Goal: Task Accomplishment & Management: Complete application form

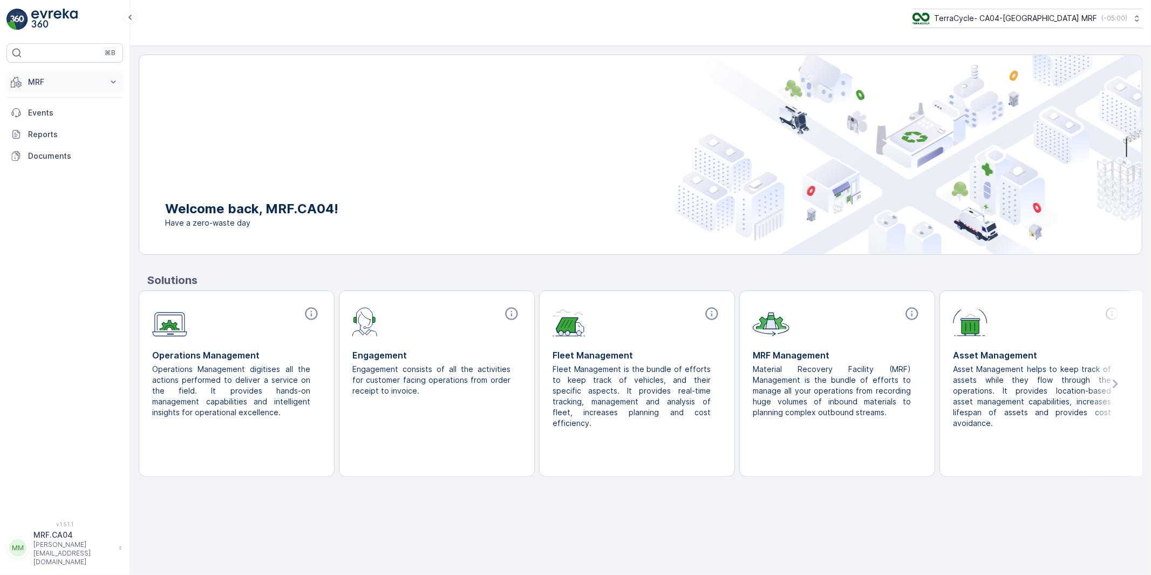
click at [40, 85] on p "MRF" at bounding box center [64, 82] width 73 height 11
click at [38, 129] on p "Pallet" at bounding box center [38, 130] width 21 height 11
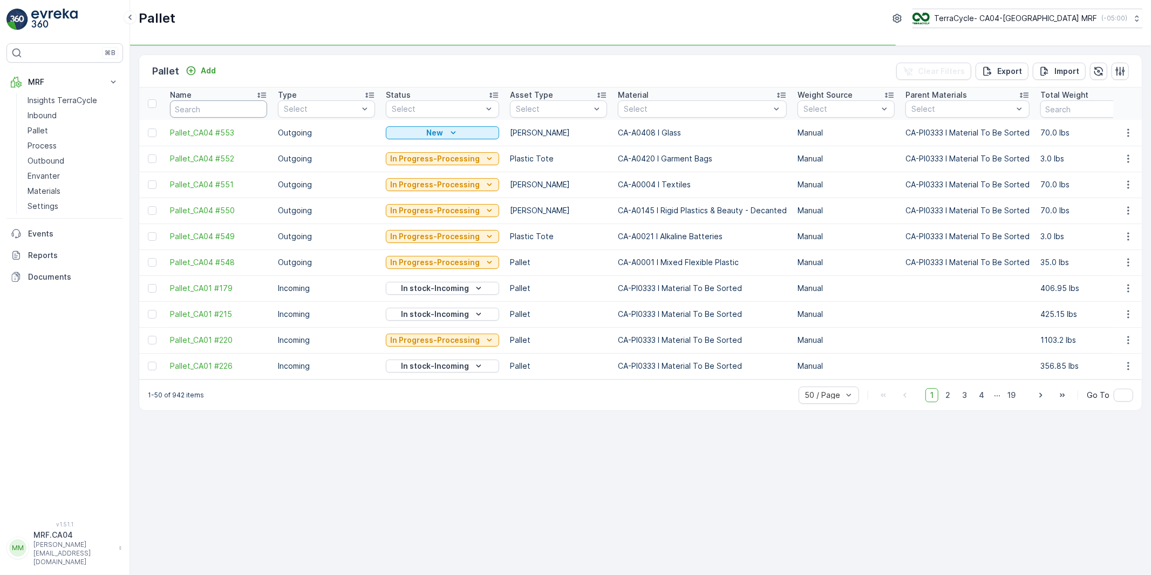
click at [228, 112] on input "text" at bounding box center [218, 108] width 97 height 17
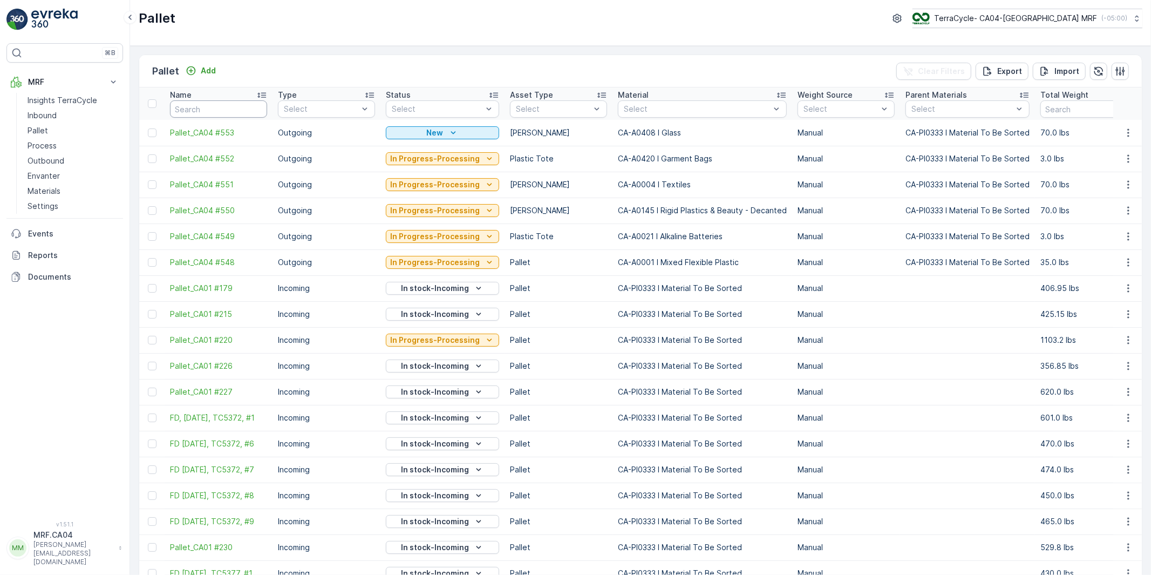
click at [218, 107] on input "text" at bounding box center [218, 108] width 97 height 17
type input "5416"
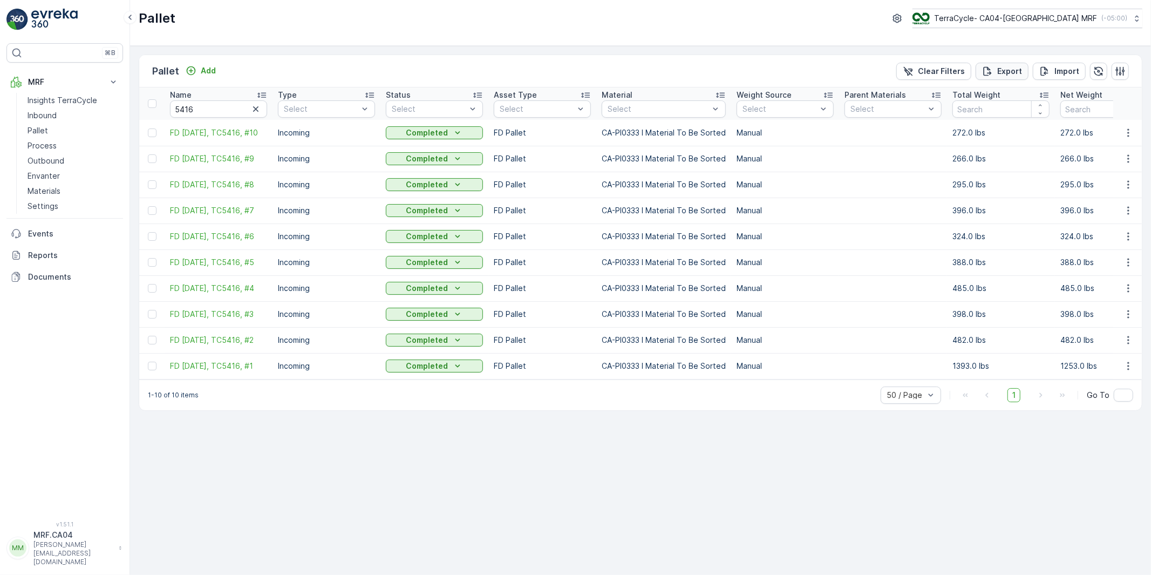
click at [1000, 73] on p "Export" at bounding box center [1009, 71] width 25 height 11
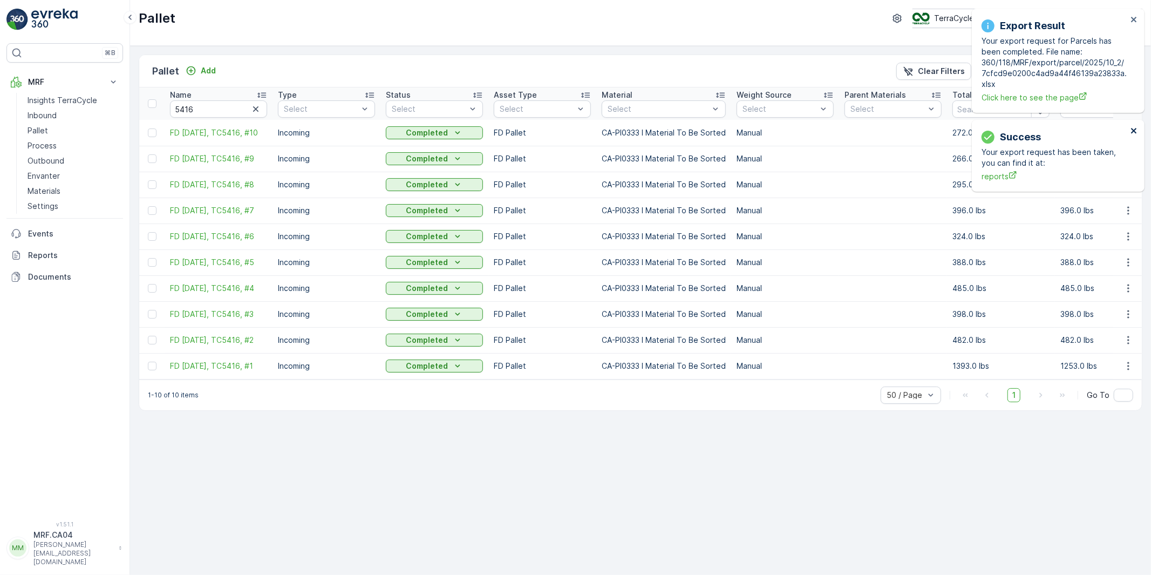
drag, startPoint x: 1136, startPoint y: 128, endPoint x: 1133, endPoint y: 93, distance: 35.2
click at [1136, 128] on icon "close" at bounding box center [1134, 130] width 8 height 9
click at [1131, 17] on icon "close" at bounding box center [1133, 19] width 5 height 5
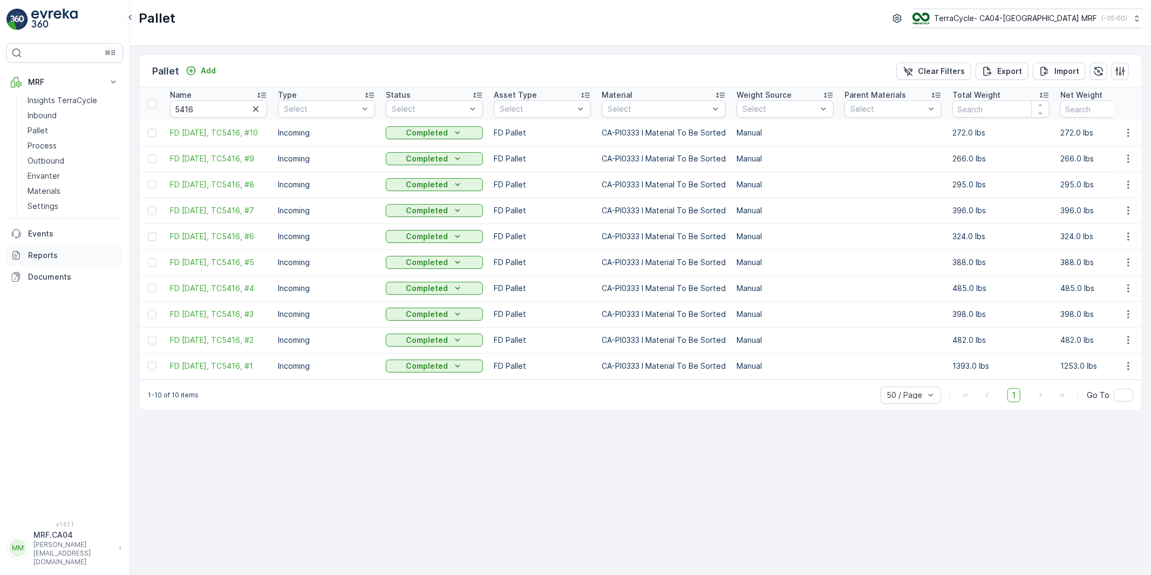
click at [40, 250] on p "Reports" at bounding box center [73, 255] width 91 height 11
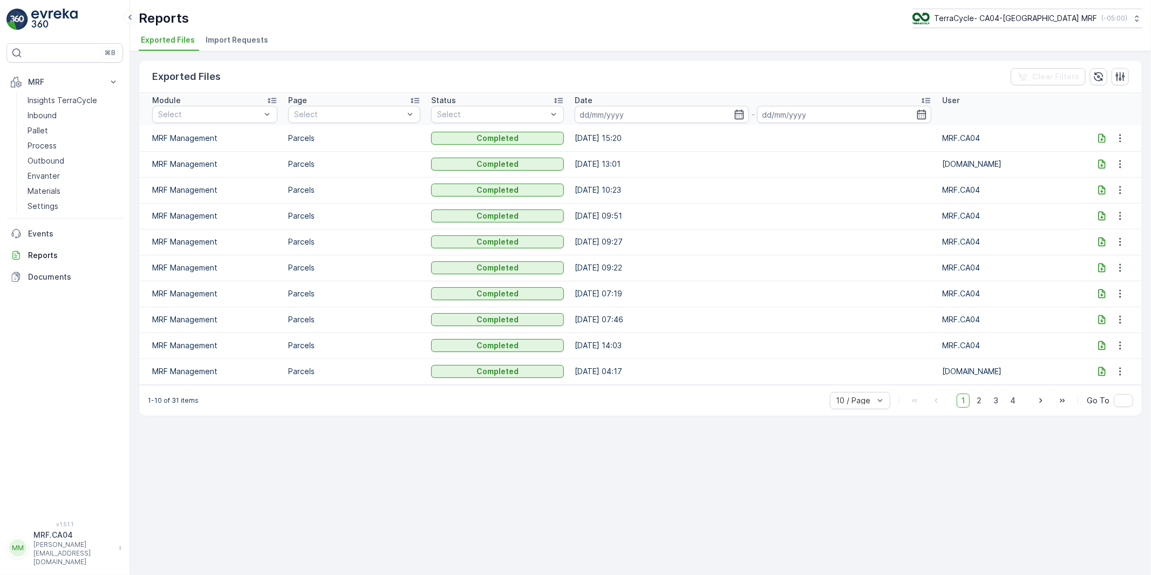
click at [617, 134] on td "[DATE] 15:20" at bounding box center [752, 138] width 367 height 26
click at [1103, 133] on icon at bounding box center [1101, 138] width 11 height 11
click at [32, 126] on p "Pallet" at bounding box center [38, 130] width 21 height 11
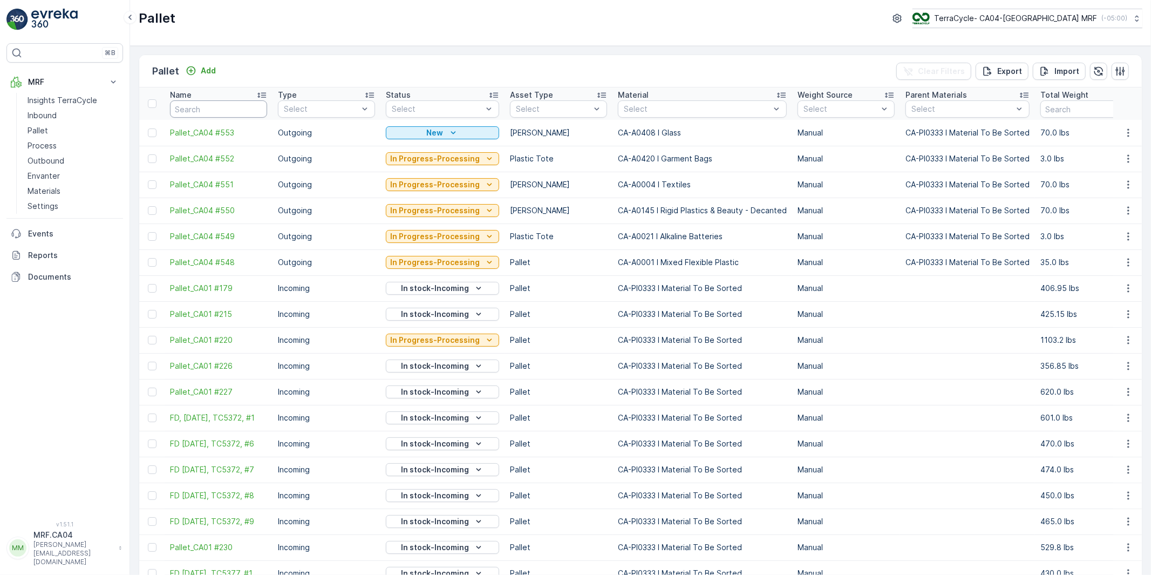
click at [207, 110] on input "text" at bounding box center [218, 108] width 97 height 17
paste input "TC5416"
type input "TC5416"
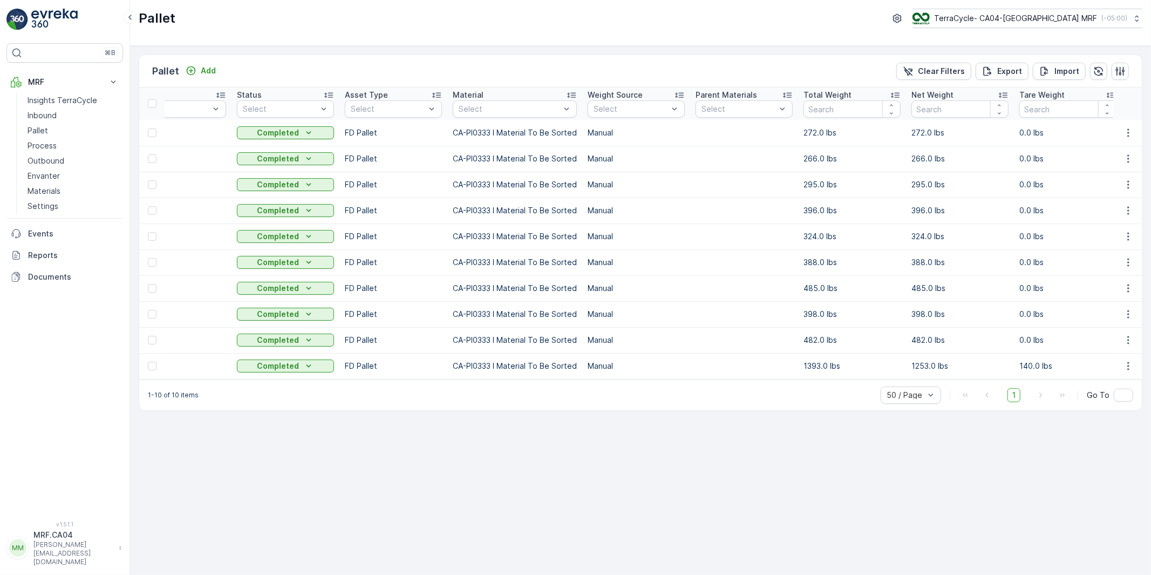
scroll to position [0, 403]
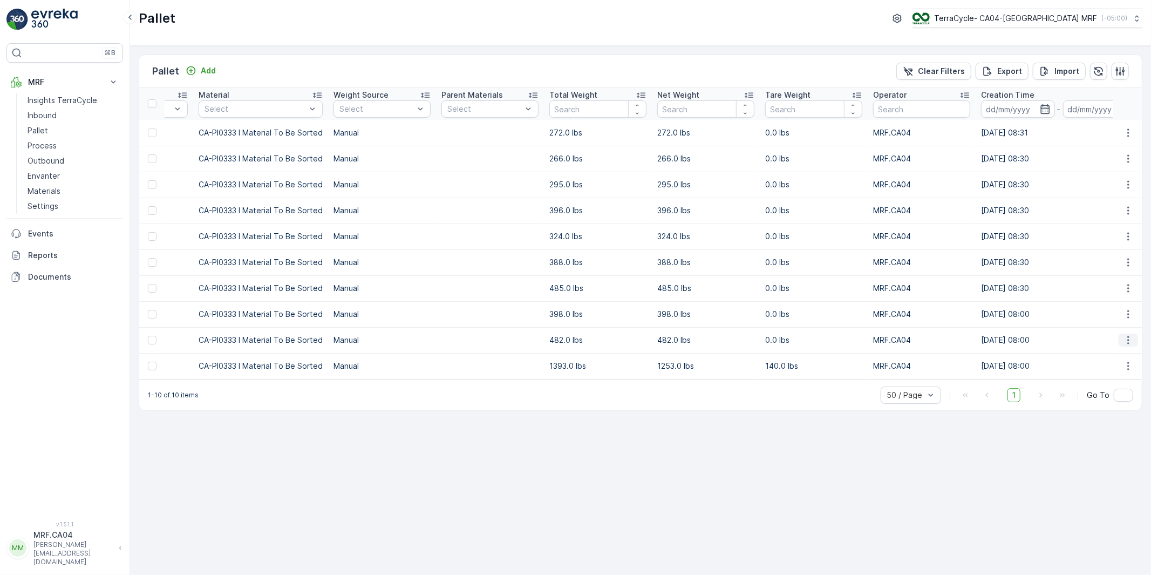
click at [1129, 341] on icon "button" at bounding box center [1128, 340] width 2 height 8
click at [1102, 374] on span "Edit Pallet" at bounding box center [1102, 376] width 37 height 11
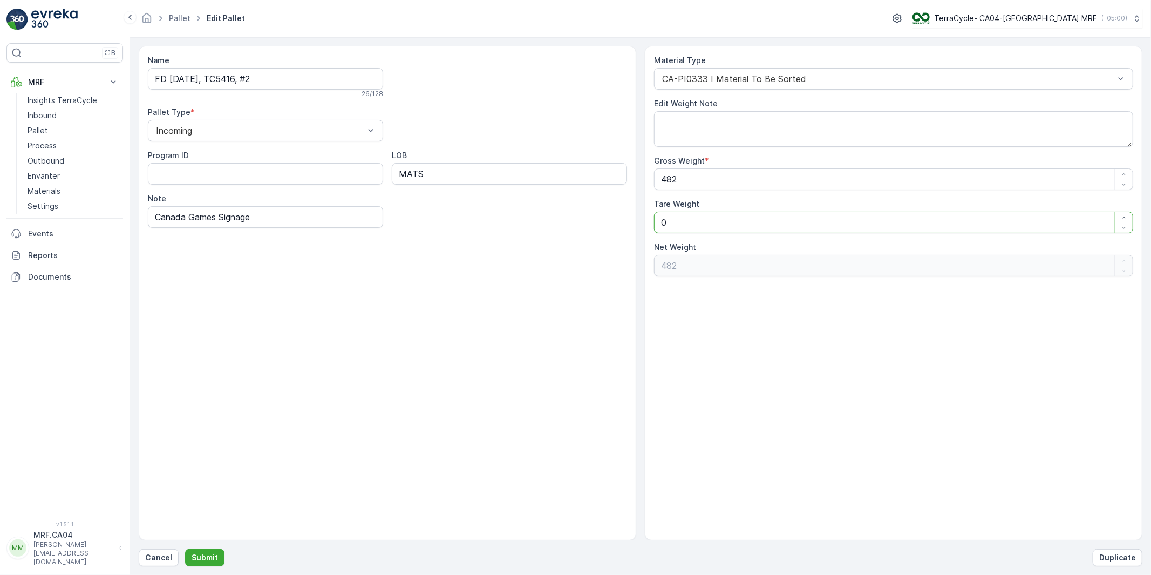
drag, startPoint x: 669, startPoint y: 224, endPoint x: 639, endPoint y: 229, distance: 30.5
click at [639, 229] on div "Name FD [DATE], TC5416, #2 26 / 128 Pallet Type * Incoming Program ID LOB MATS …" at bounding box center [640, 293] width 1003 height 494
type Weight "3"
type Weight "479"
type Weight "30"
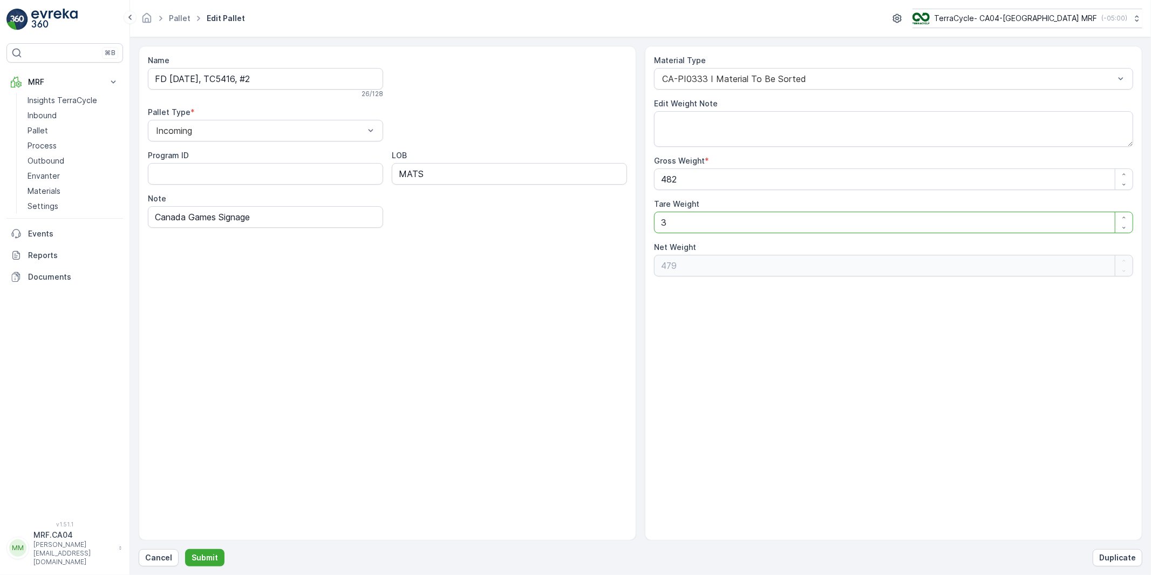
type Weight "452"
type Weight "30"
click at [212, 556] on p "Submit" at bounding box center [205, 557] width 26 height 11
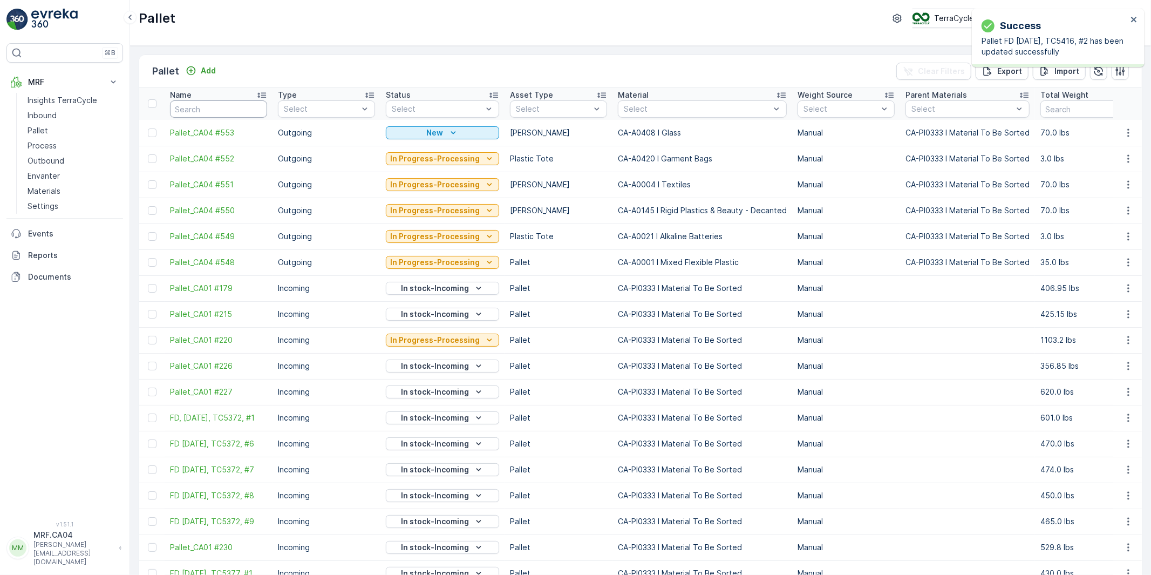
drag, startPoint x: 187, startPoint y: 108, endPoint x: 204, endPoint y: 108, distance: 16.7
click at [188, 108] on input "text" at bounding box center [218, 108] width 97 height 17
type input "5416"
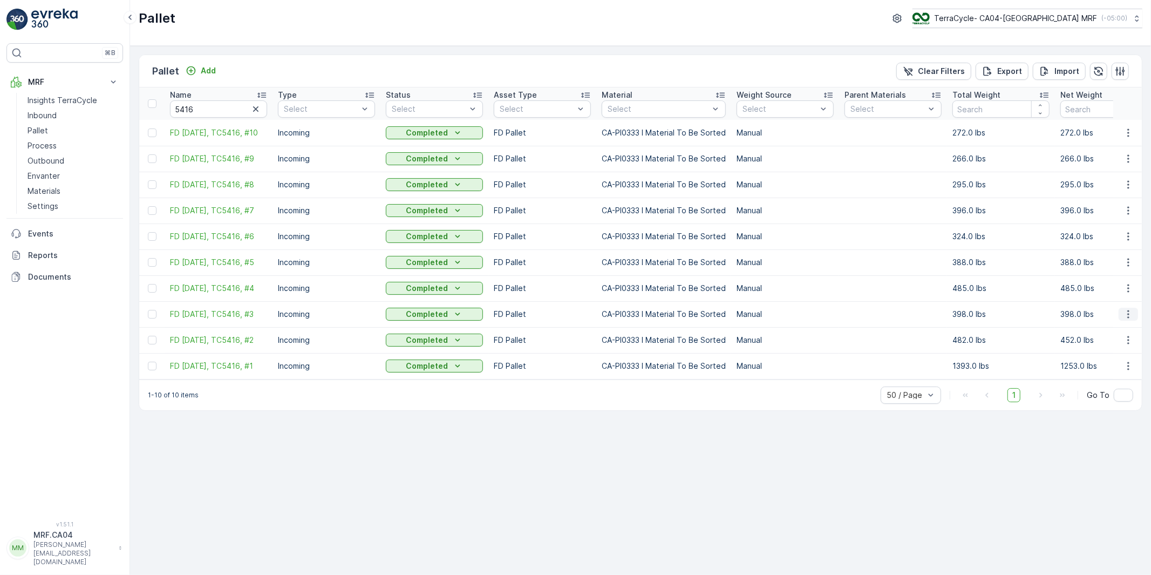
click at [1125, 317] on icon "button" at bounding box center [1128, 314] width 11 height 11
click at [1099, 349] on span "Edit Pallet" at bounding box center [1102, 349] width 37 height 11
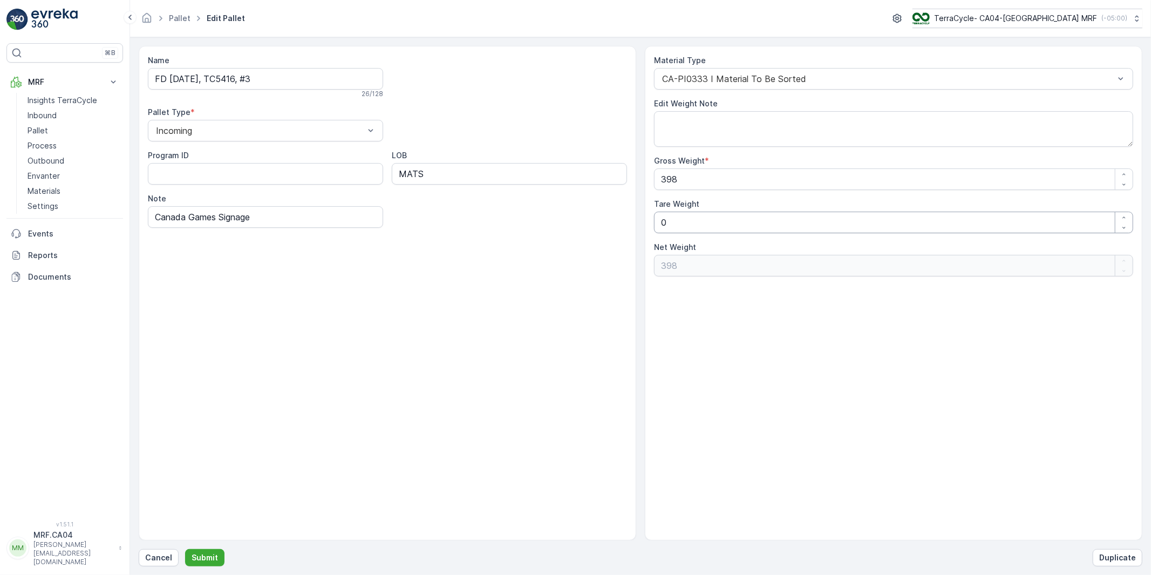
click at [649, 224] on div "Material Type CA-PI0333 I Material To Be Sorted Edit Weight Note Gross Weight *…" at bounding box center [893, 293] width 497 height 494
type Weight "3"
type Weight "395"
type Weight "35"
type Weight "363"
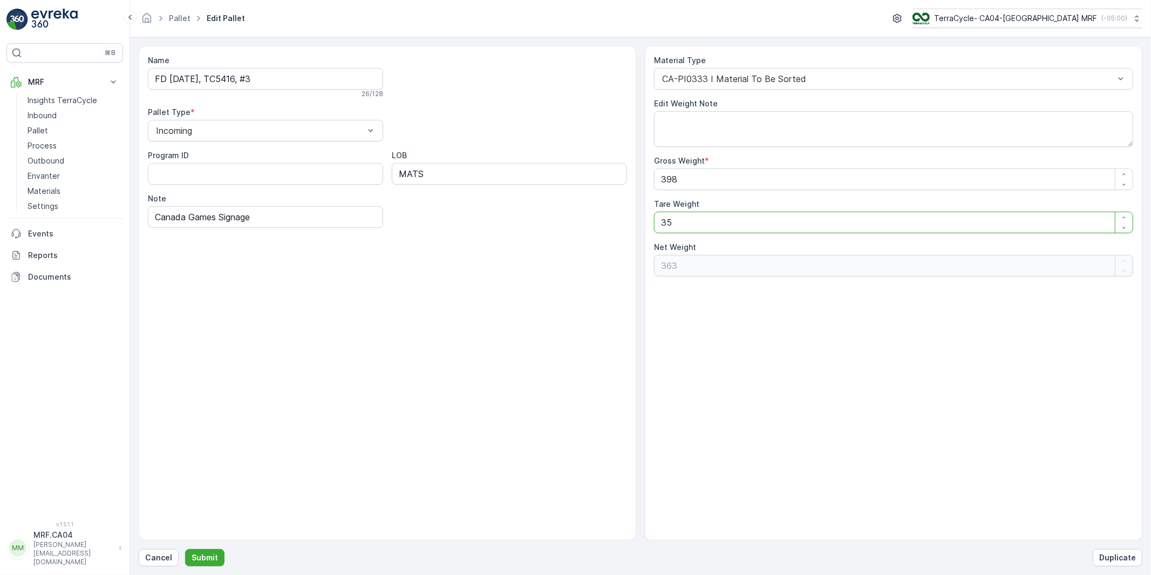
type Weight "3"
type Weight "395"
type Weight "30"
type Weight "368"
type Weight "30"
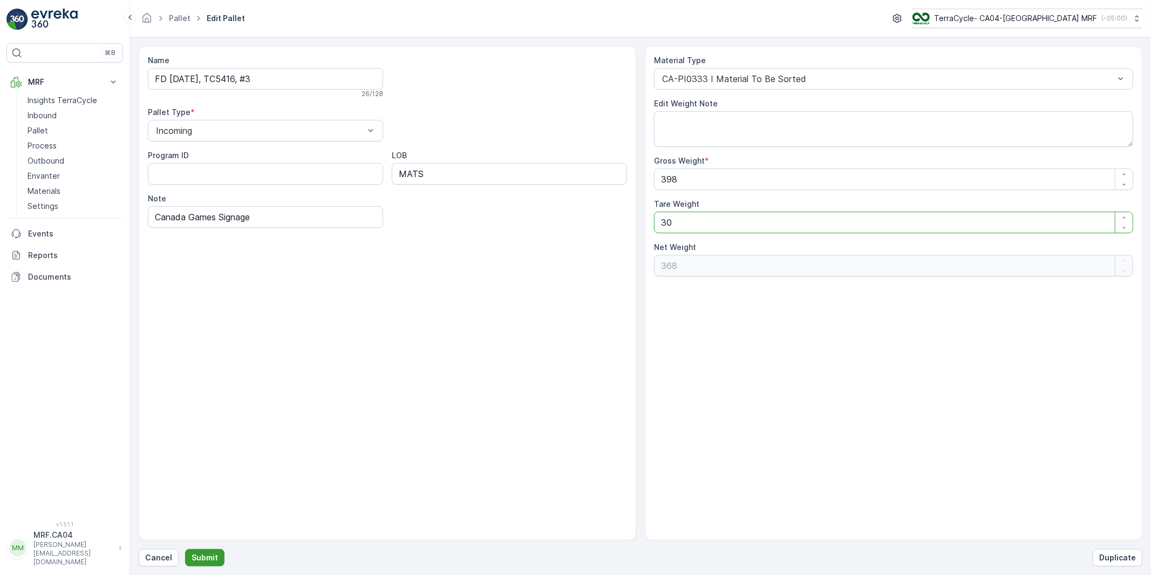
click at [211, 556] on p "Submit" at bounding box center [205, 557] width 26 height 11
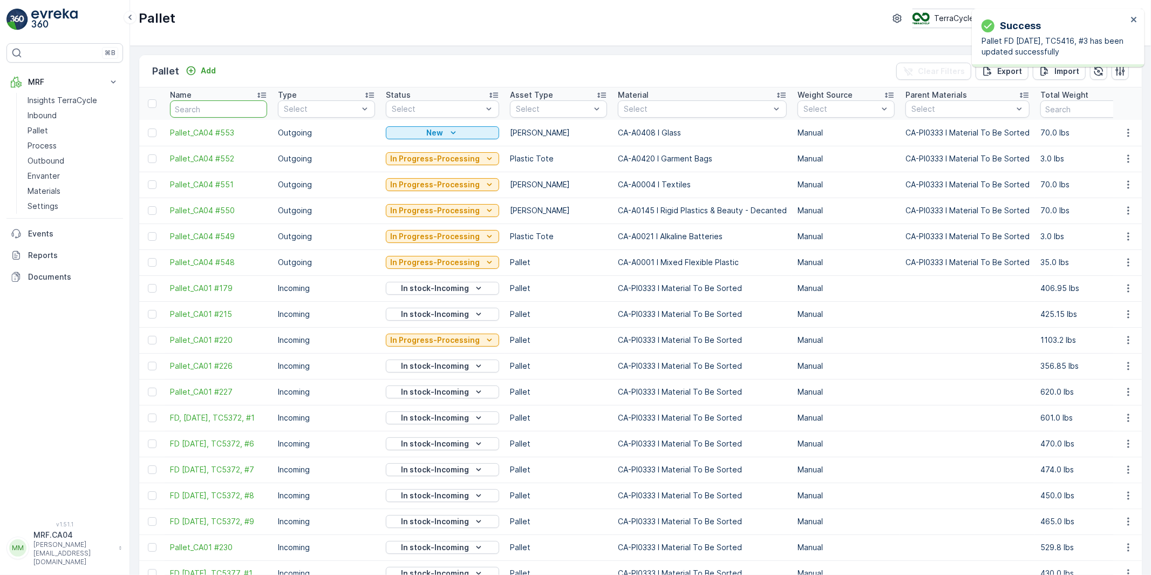
click at [204, 108] on input "text" at bounding box center [218, 108] width 97 height 17
type input "54"
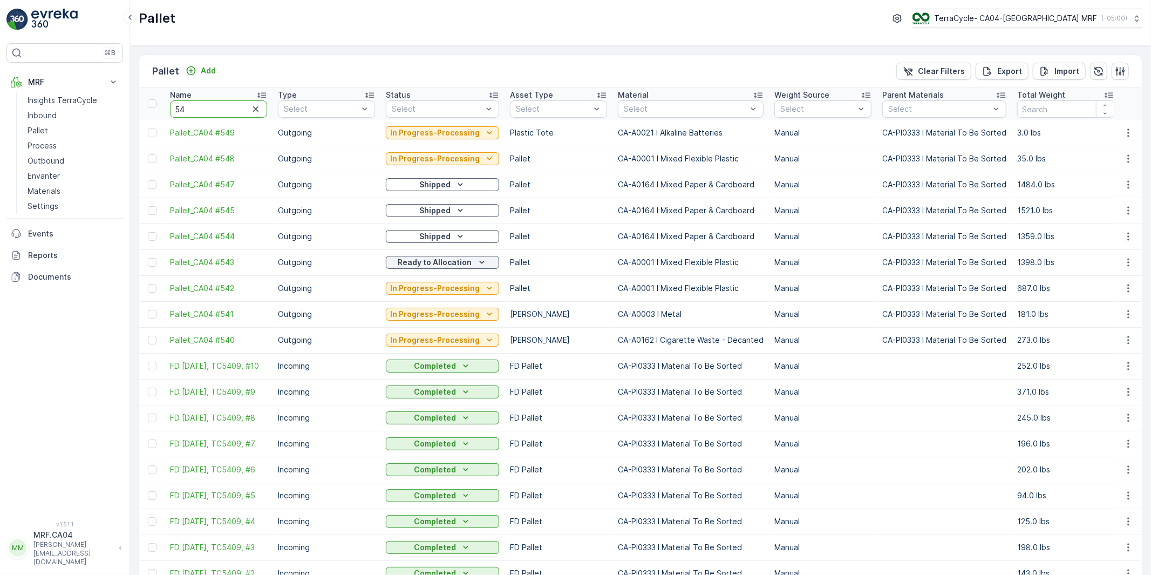
click at [204, 108] on input "54" at bounding box center [218, 108] width 97 height 17
type input "5416"
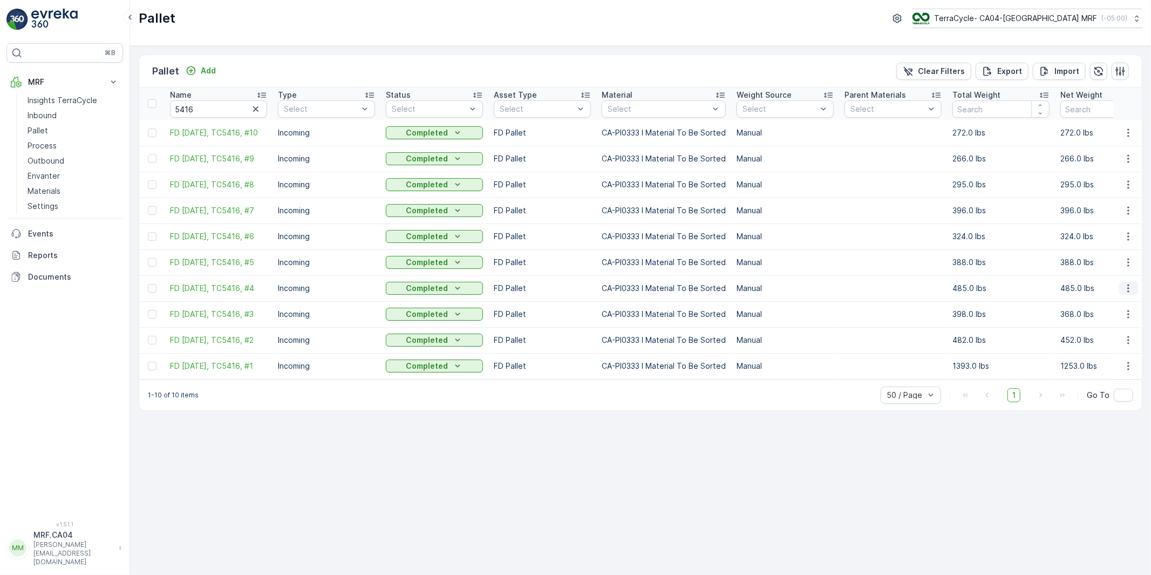
click at [1126, 291] on icon "button" at bounding box center [1128, 288] width 11 height 11
click at [1099, 320] on span "Edit Pallet" at bounding box center [1102, 322] width 37 height 11
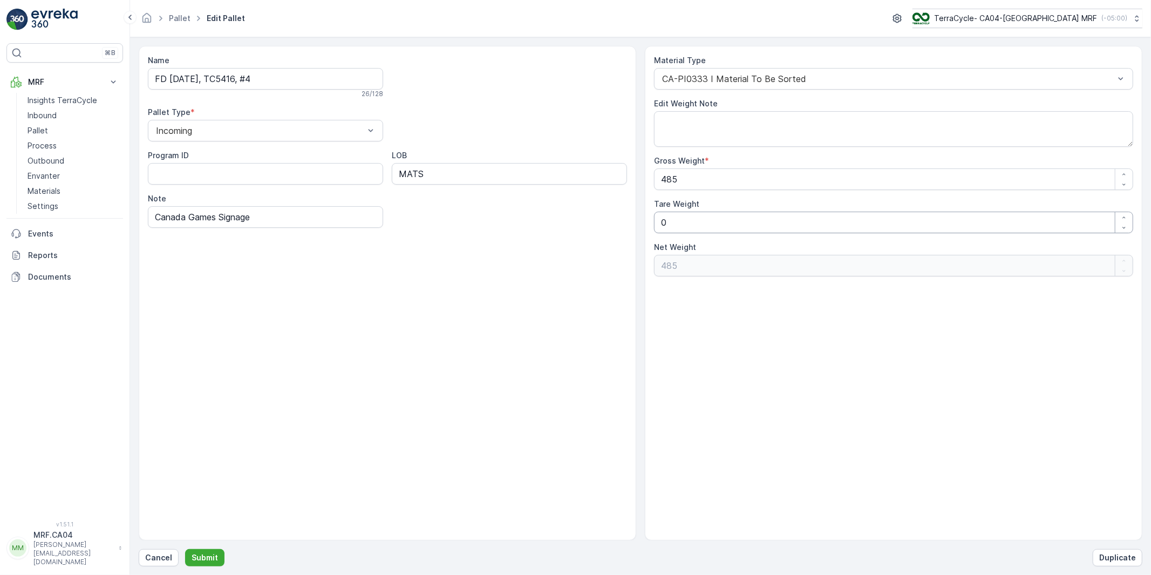
click at [673, 229] on Weight "0" at bounding box center [893, 222] width 479 height 22
click at [641, 224] on div "Name FD [DATE], TC5416, #4 26 / 128 Pallet Type * Incoming Program ID LOB MATS …" at bounding box center [640, 293] width 1003 height 494
type Weight "3"
type Weight "482"
type Weight "30"
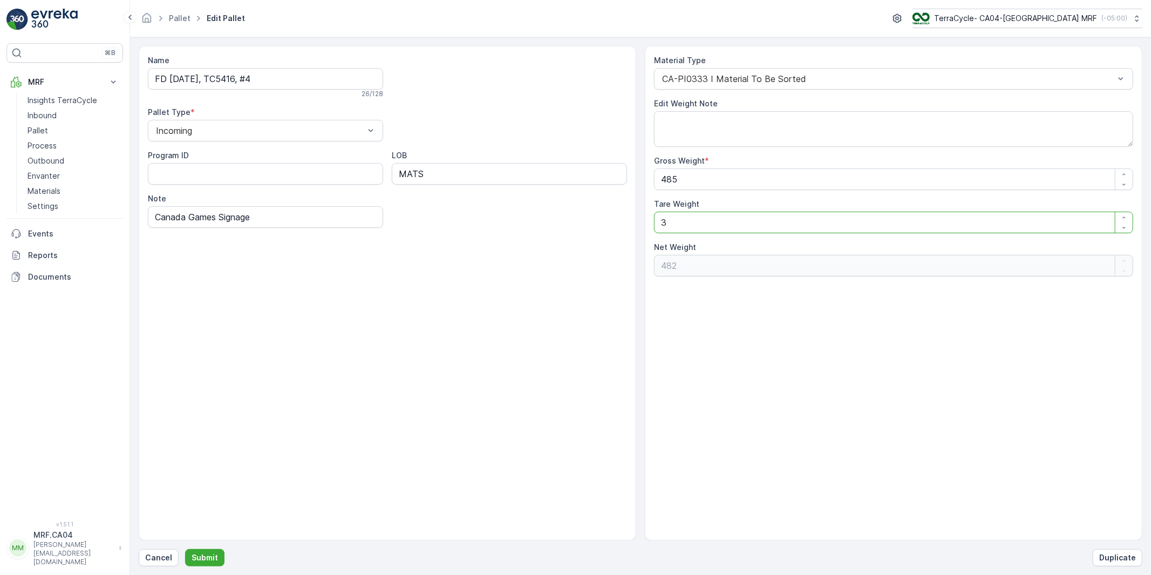
type Weight "455"
type Weight "30"
click at [201, 557] on p "Submit" at bounding box center [205, 557] width 26 height 11
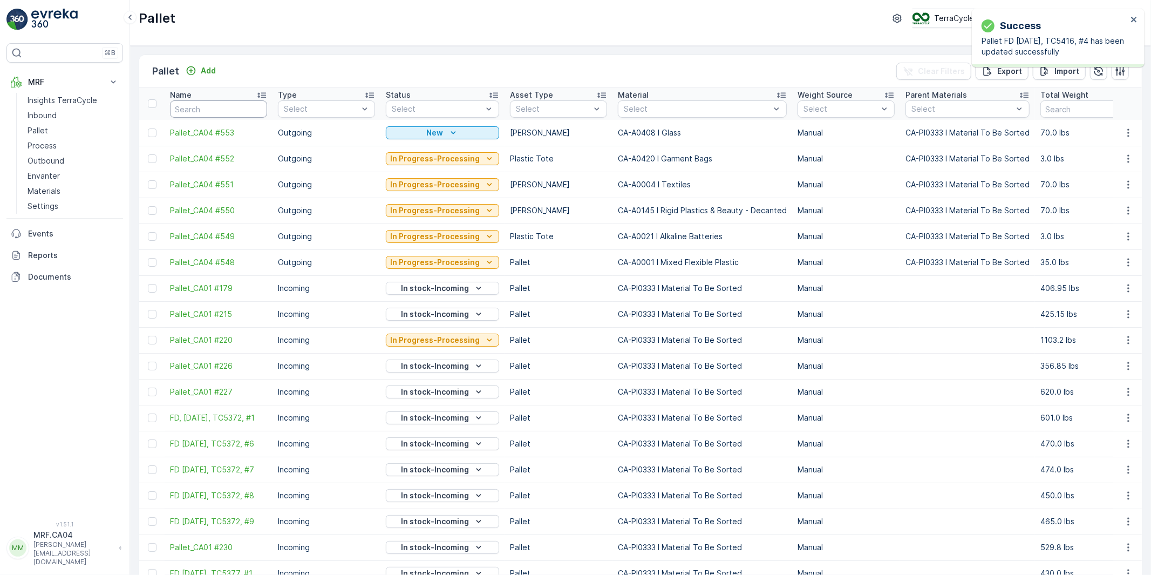
click at [239, 111] on input "text" at bounding box center [218, 108] width 97 height 17
paste input "FD [DATE], TC5416, #5"
type input "FD [DATE], TC5416, #5"
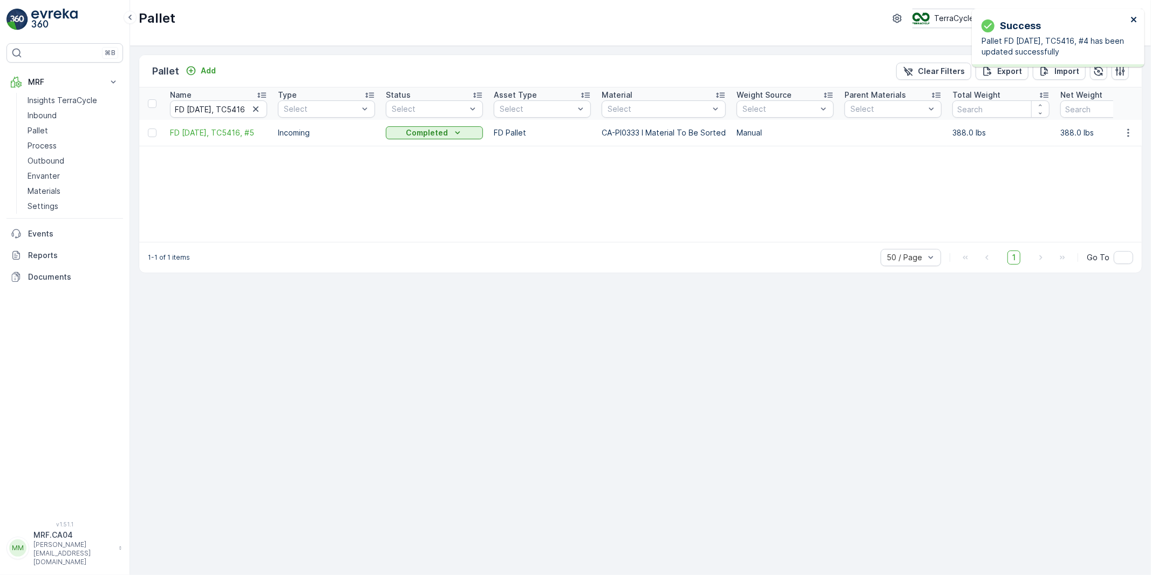
click at [1136, 17] on icon "close" at bounding box center [1133, 19] width 5 height 5
click at [1128, 130] on icon "button" at bounding box center [1128, 132] width 2 height 8
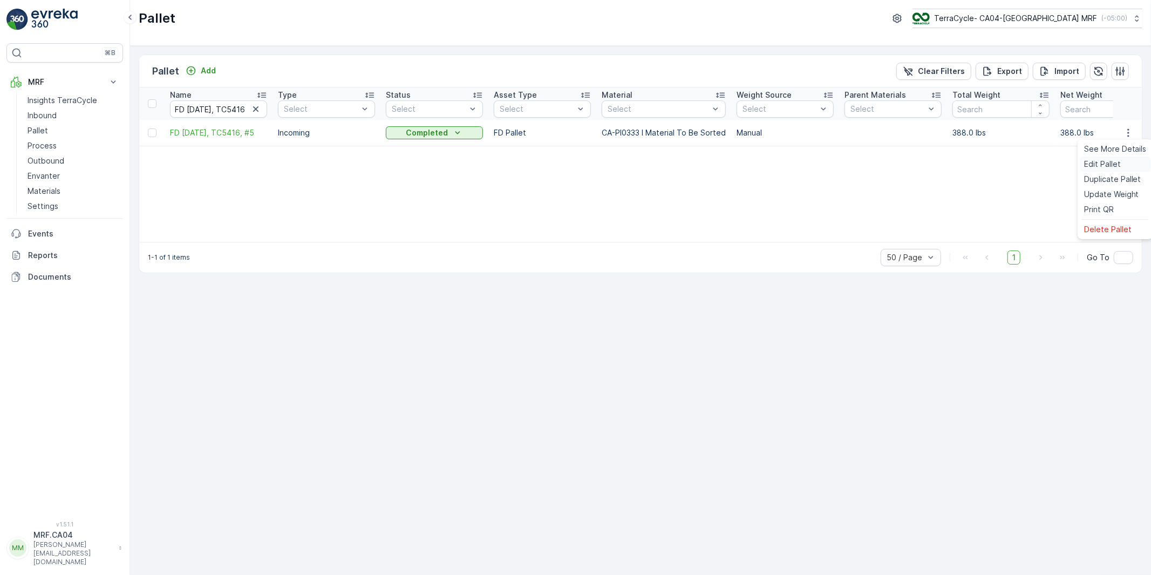
click at [1097, 165] on span "Edit Pallet" at bounding box center [1102, 164] width 37 height 11
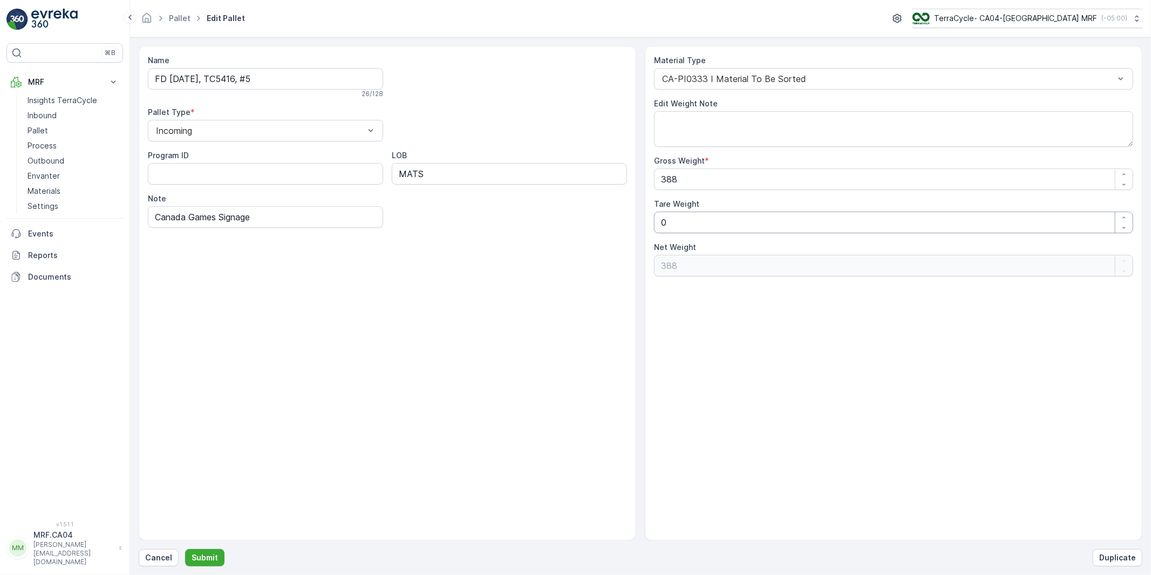
drag, startPoint x: 656, startPoint y: 223, endPoint x: 638, endPoint y: 225, distance: 17.9
click at [636, 225] on div "Name FD [DATE], TC5416, #5 26 / 128 Pallet Type * Incoming Program ID LOB MATS …" at bounding box center [640, 293] width 1003 height 494
type Weight "3"
type Weight "385"
type Weight "30"
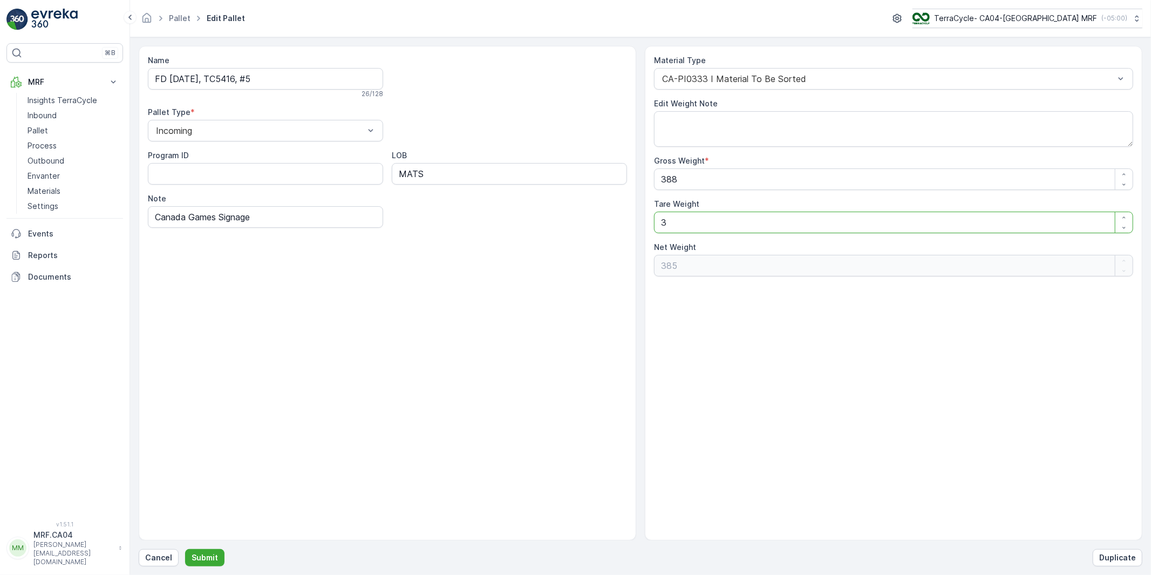
type Weight "358"
type Weight "30"
click at [205, 558] on p "Submit" at bounding box center [205, 557] width 26 height 11
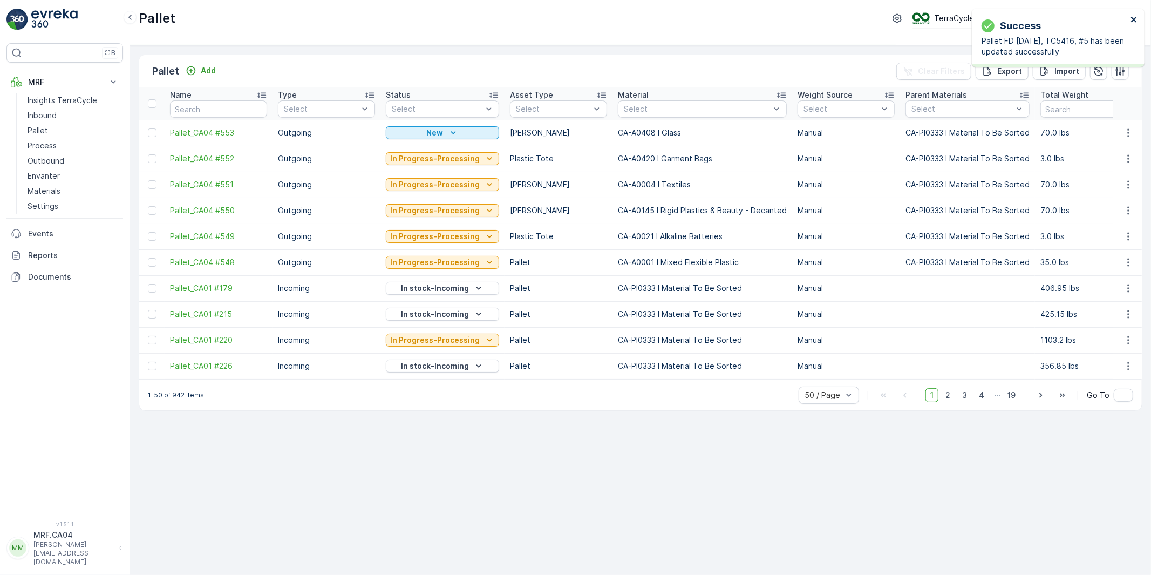
click at [1135, 18] on icon "close" at bounding box center [1133, 19] width 5 height 5
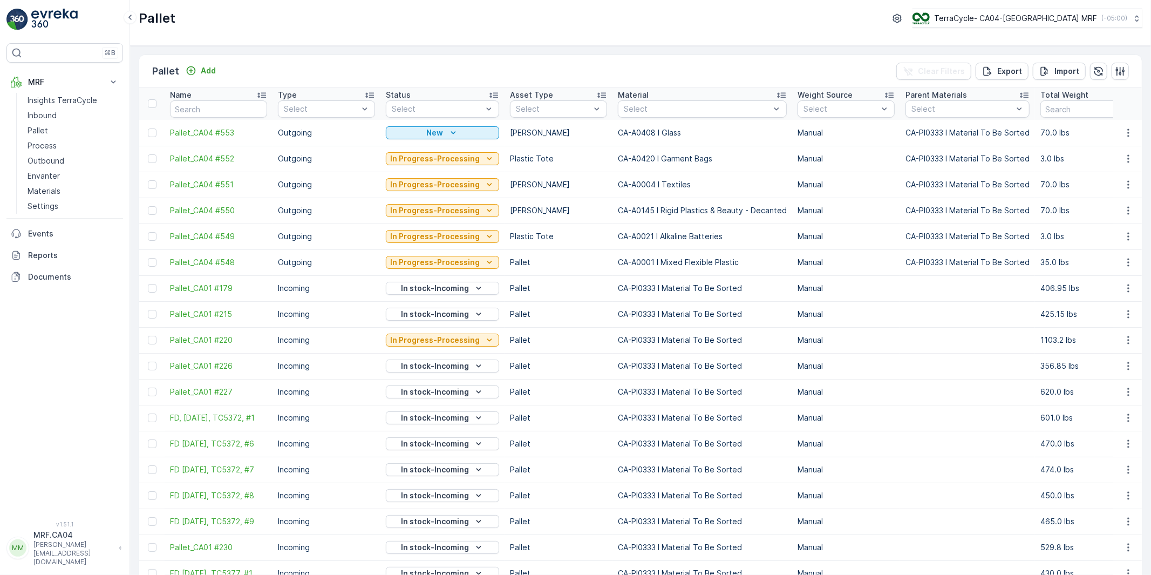
click at [198, 112] on input "text" at bounding box center [218, 108] width 97 height 17
paste input "FD [DATE], TC5416, #6"
type input "FD [DATE], TC5416, #6"
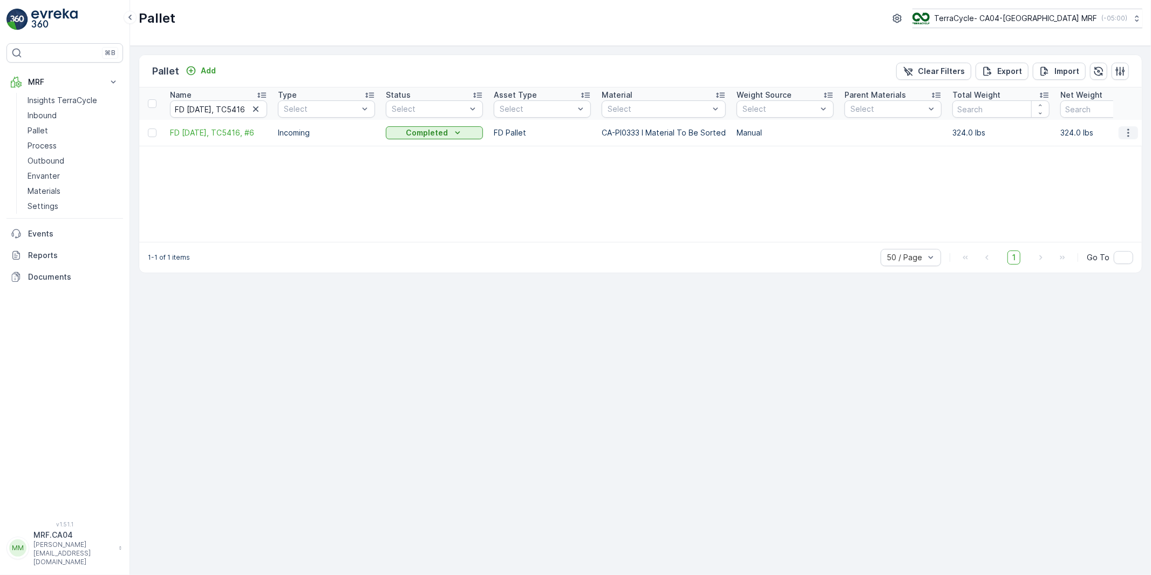
click at [1128, 131] on icon "button" at bounding box center [1128, 132] width 11 height 11
click at [1099, 163] on span "Edit Pallet" at bounding box center [1102, 164] width 37 height 11
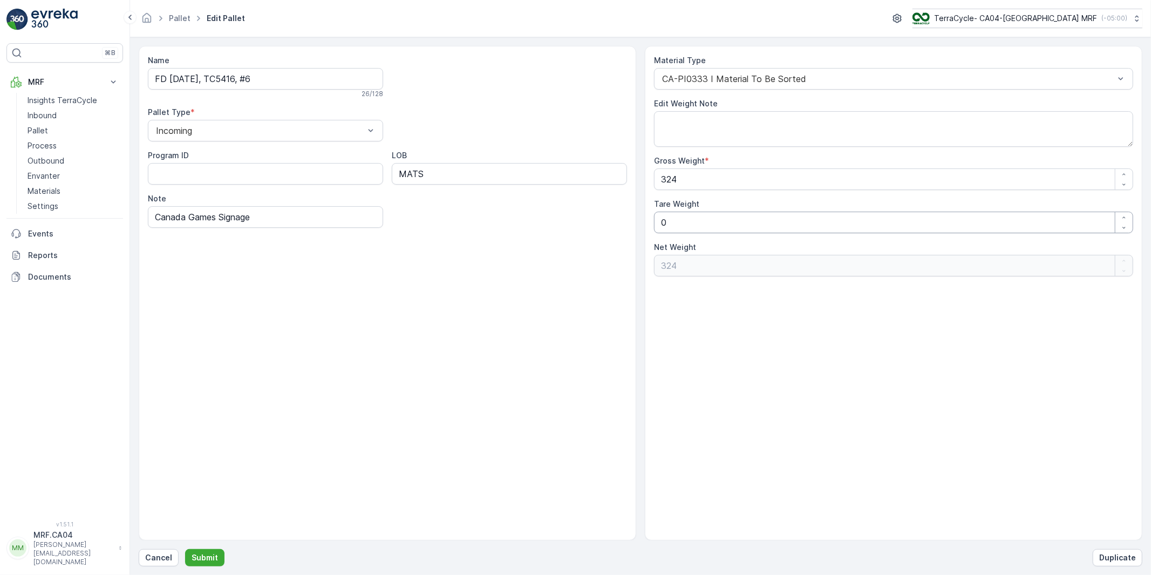
drag, startPoint x: 677, startPoint y: 222, endPoint x: 648, endPoint y: 226, distance: 28.2
click at [645, 226] on div "Material Type CA-PI0333 I Material To Be Sorted Edit Weight Note Gross Weight *…" at bounding box center [893, 293] width 497 height 494
type Weight "3"
type Weight "321"
type Weight "30"
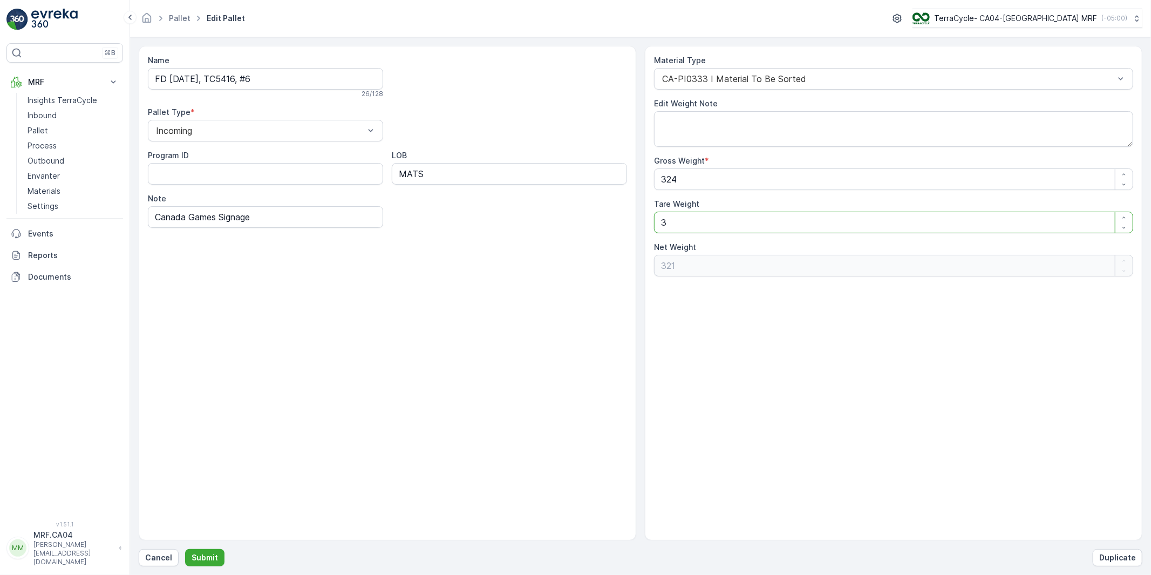
type Weight "294"
type Weight "30"
click at [208, 556] on p "Submit" at bounding box center [205, 557] width 26 height 11
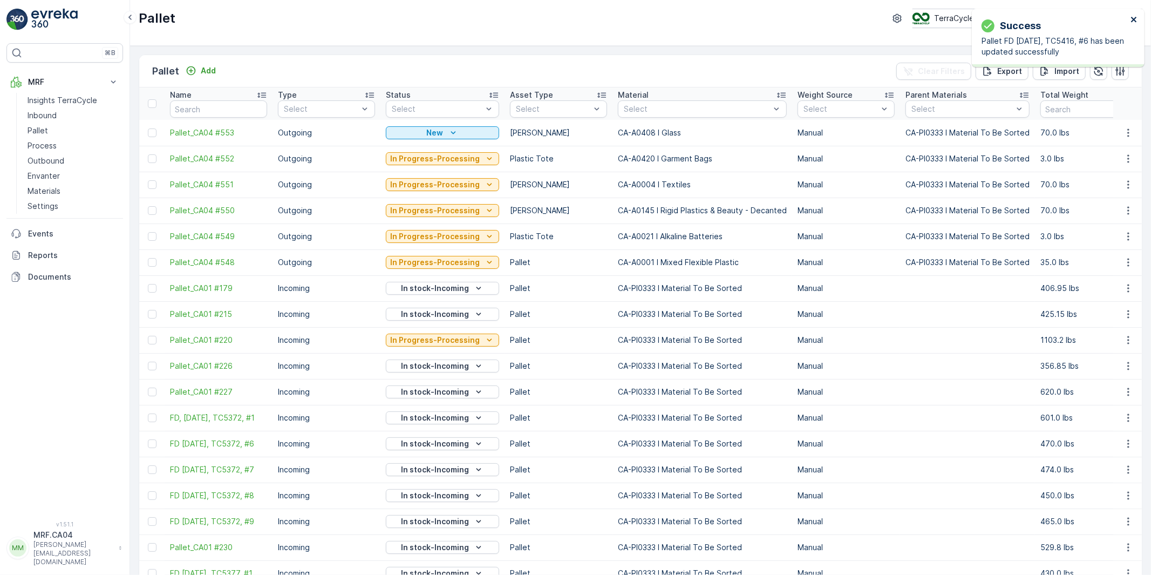
drag, startPoint x: 1133, startPoint y: 17, endPoint x: 1110, endPoint y: 31, distance: 27.1
click at [1133, 17] on icon "close" at bounding box center [1134, 19] width 8 height 9
click at [44, 130] on p "Pallet" at bounding box center [38, 130] width 21 height 11
click at [201, 114] on input "text" at bounding box center [218, 108] width 97 height 17
paste input "FD [DATE], TC5416, #7"
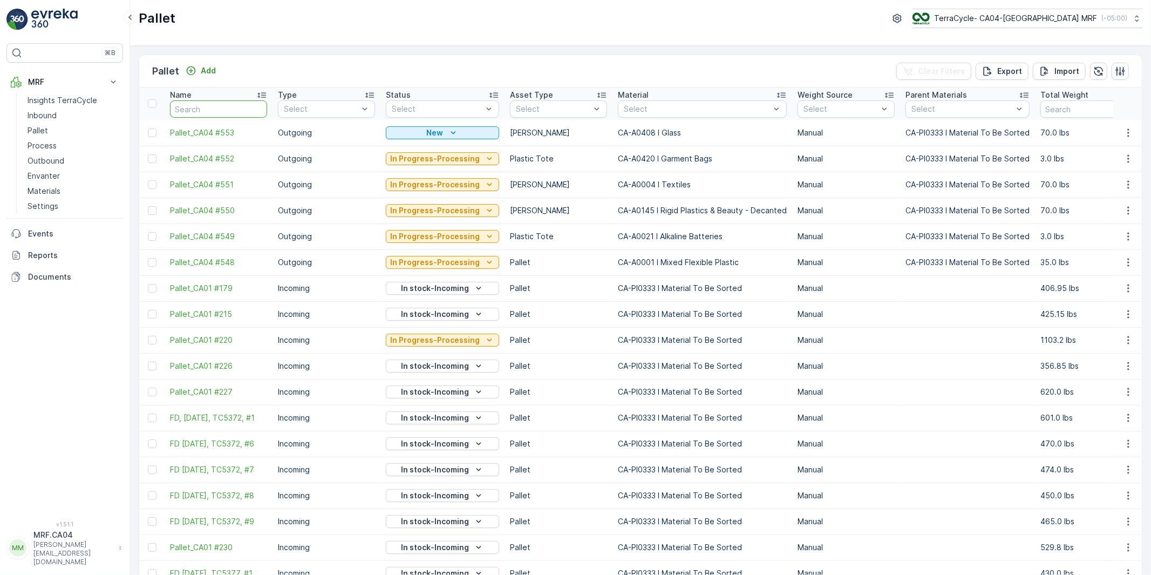
type input "FD [DATE], TC5416, #7"
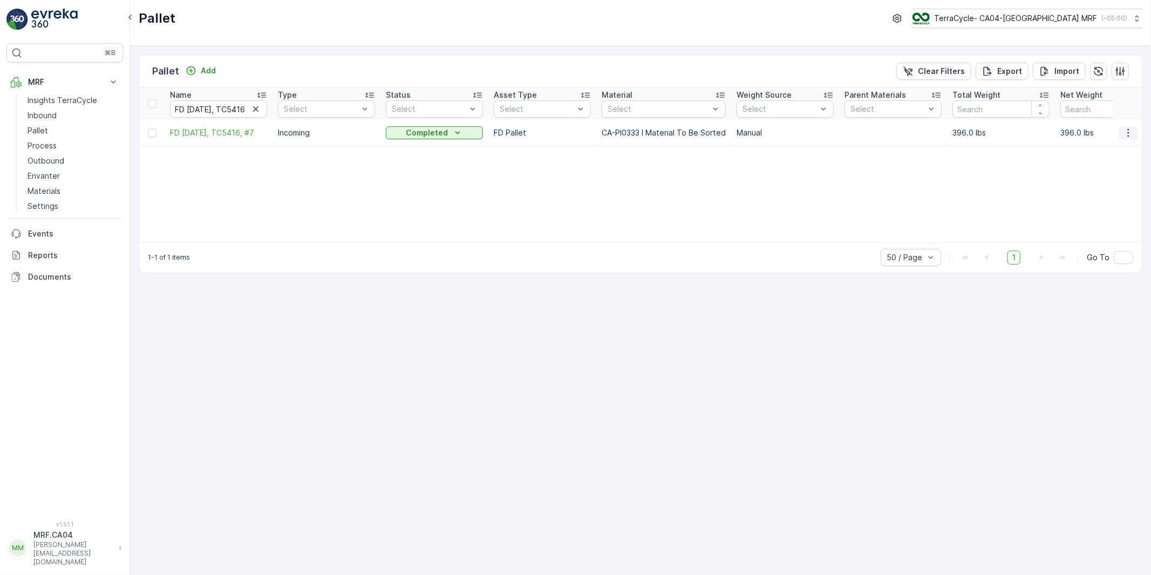
click at [1128, 130] on icon "button" at bounding box center [1128, 132] width 2 height 8
click at [1098, 165] on span "Edit Pallet" at bounding box center [1102, 164] width 37 height 11
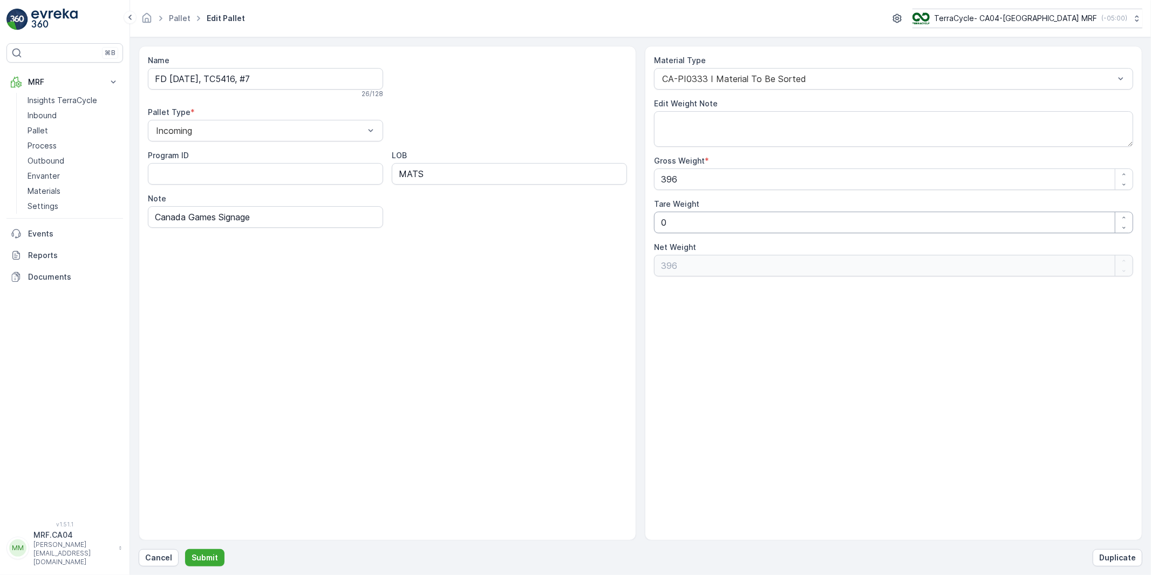
click at [655, 223] on Weight "0" at bounding box center [893, 222] width 479 height 22
type Weight "3"
type Weight "393"
type Weight "30"
type Weight "366"
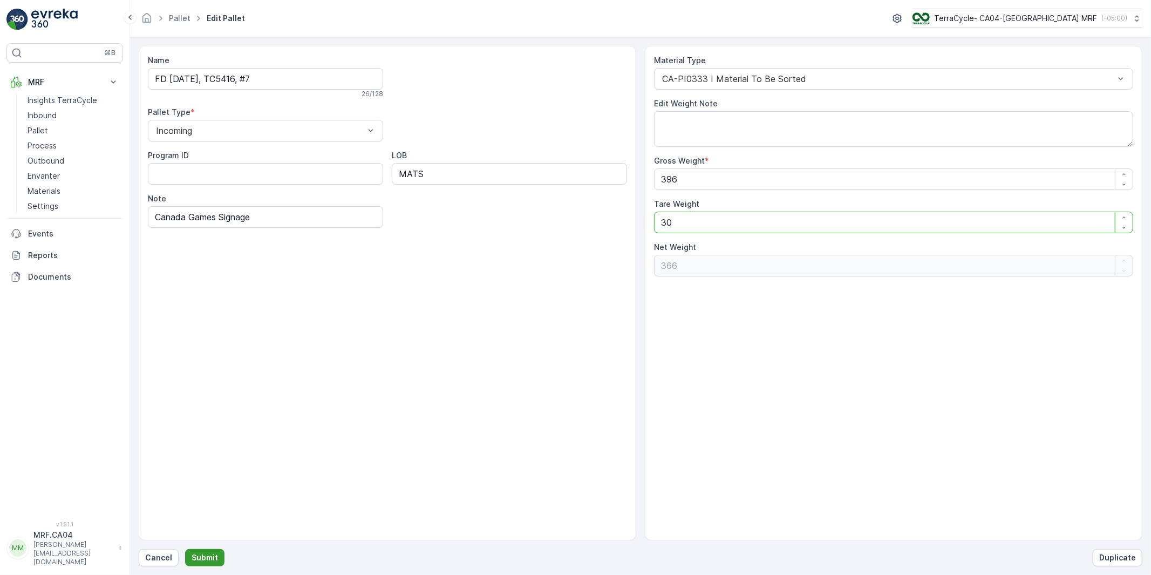
type Weight "30"
click at [209, 560] on p "Submit" at bounding box center [205, 557] width 26 height 11
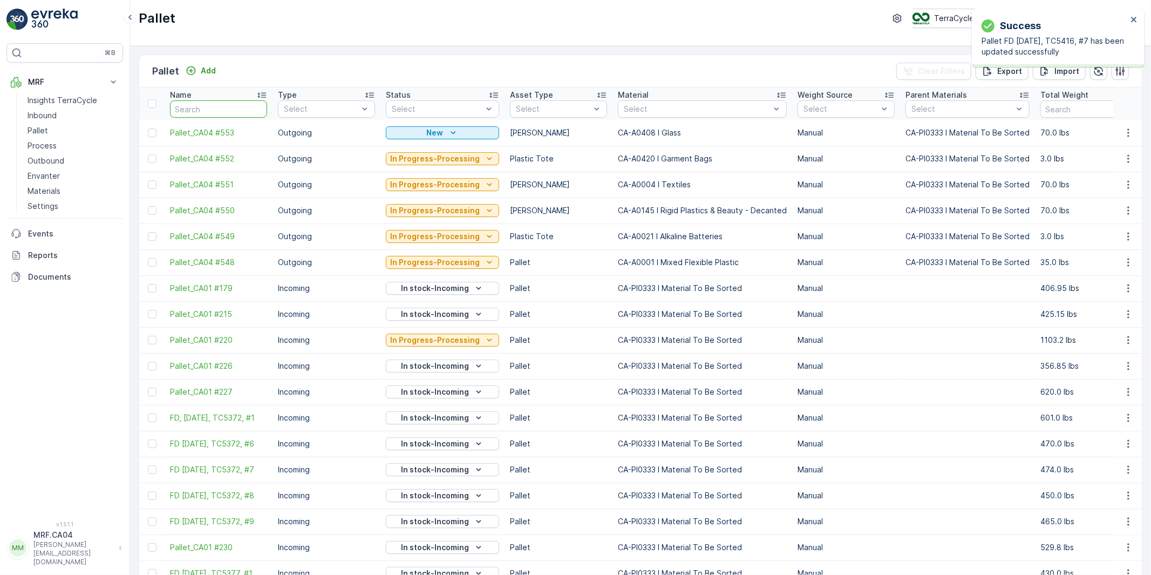
type input "FD [DATE], TC5416, #8"
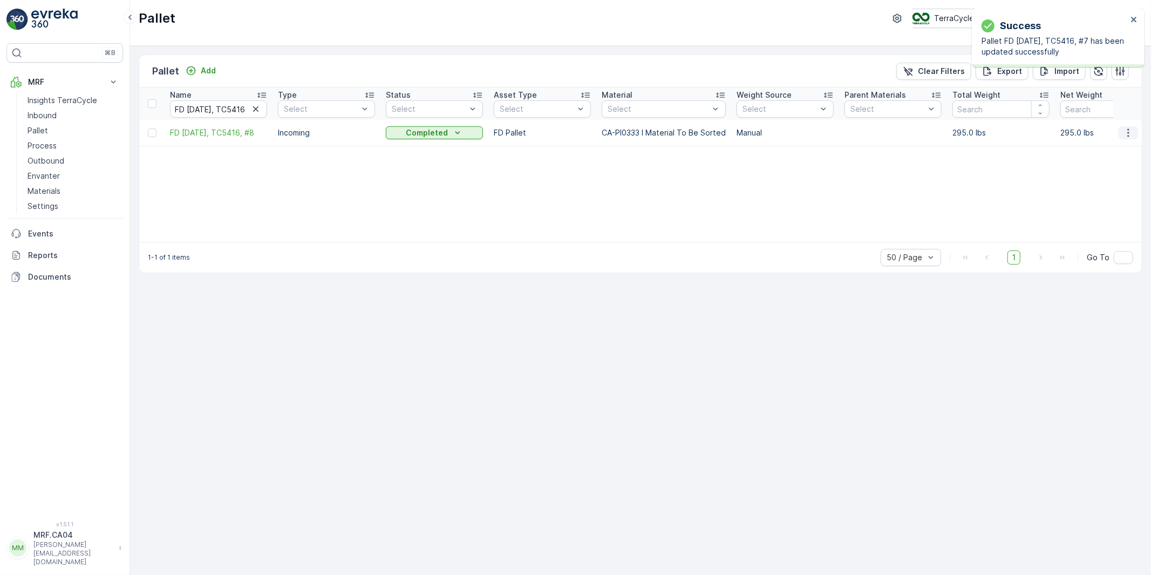
click at [1128, 129] on icon "button" at bounding box center [1128, 132] width 2 height 8
click at [1096, 166] on span "Edit Pallet" at bounding box center [1102, 164] width 37 height 11
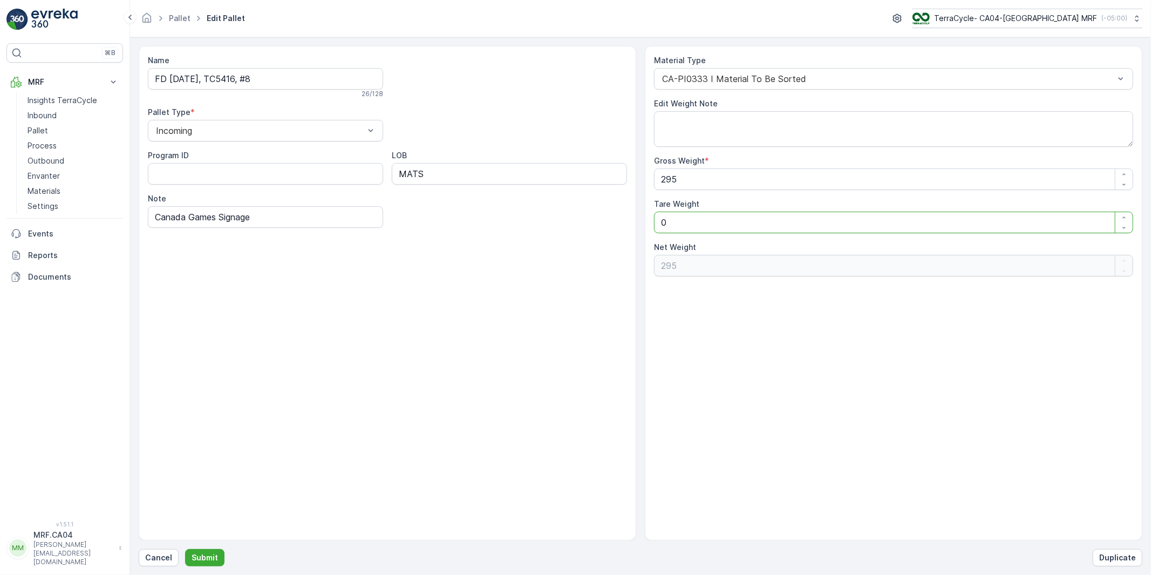
drag, startPoint x: 665, startPoint y: 217, endPoint x: 644, endPoint y: 222, distance: 22.1
click at [644, 222] on div "Name FD [DATE], TC5416, #8 26 / 128 Pallet Type * Incoming Program ID LOB MATS …" at bounding box center [640, 293] width 1003 height 494
type Weight "3"
type Weight "292"
type Weight "30"
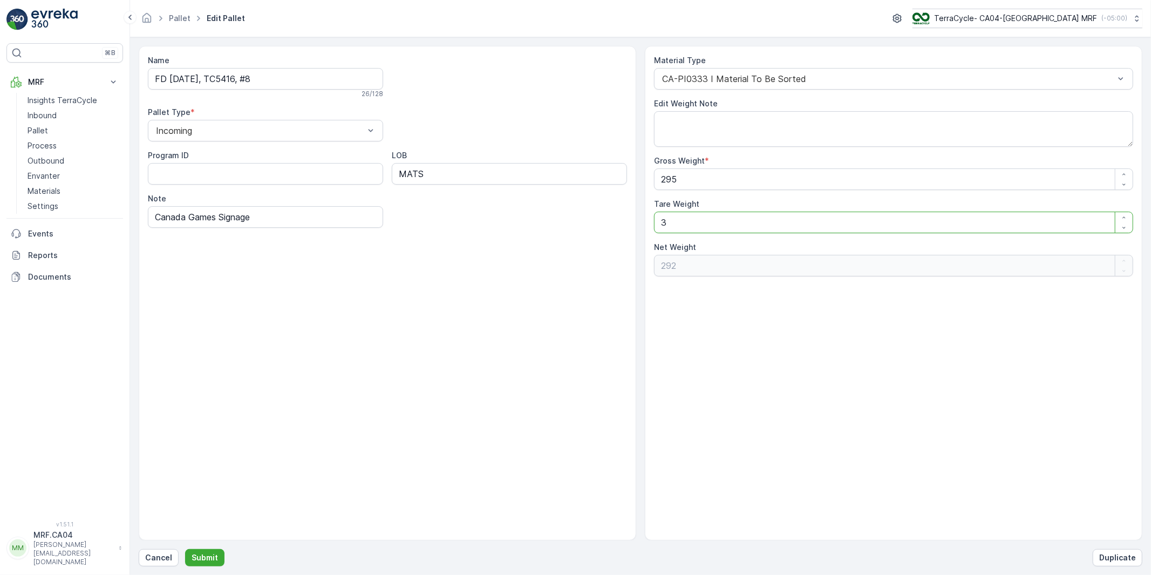
type Weight "265"
type Weight "30"
click at [195, 558] on p "Submit" at bounding box center [205, 557] width 26 height 11
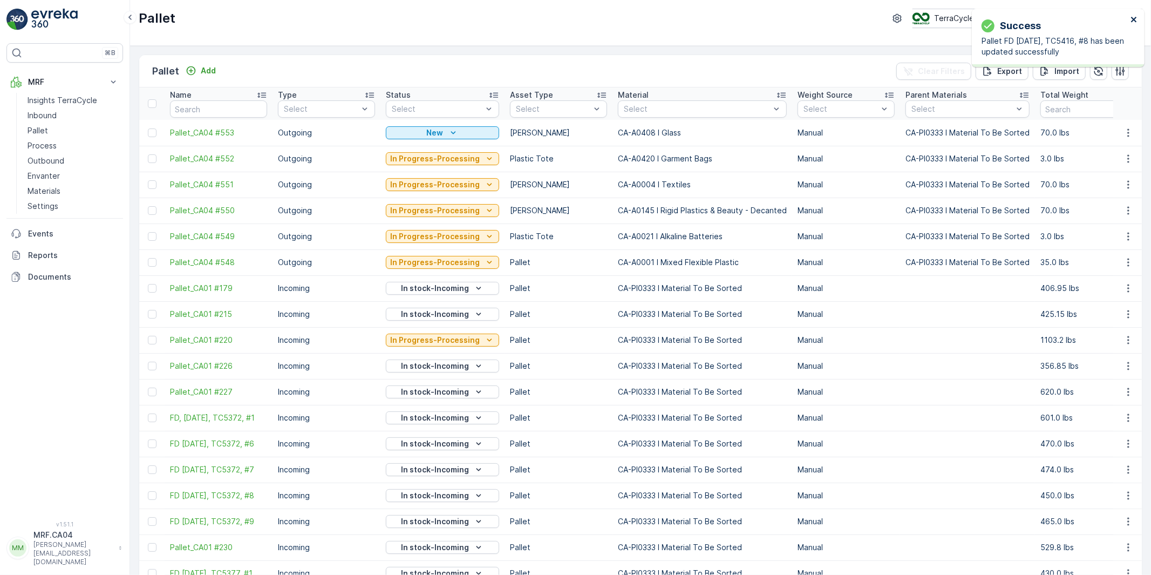
click at [1135, 18] on icon "close" at bounding box center [1134, 19] width 8 height 9
click at [209, 114] on input "text" at bounding box center [218, 108] width 97 height 17
paste input "FD [DATE], TC5416, #9"
type input "FD [DATE], TC5416, #9"
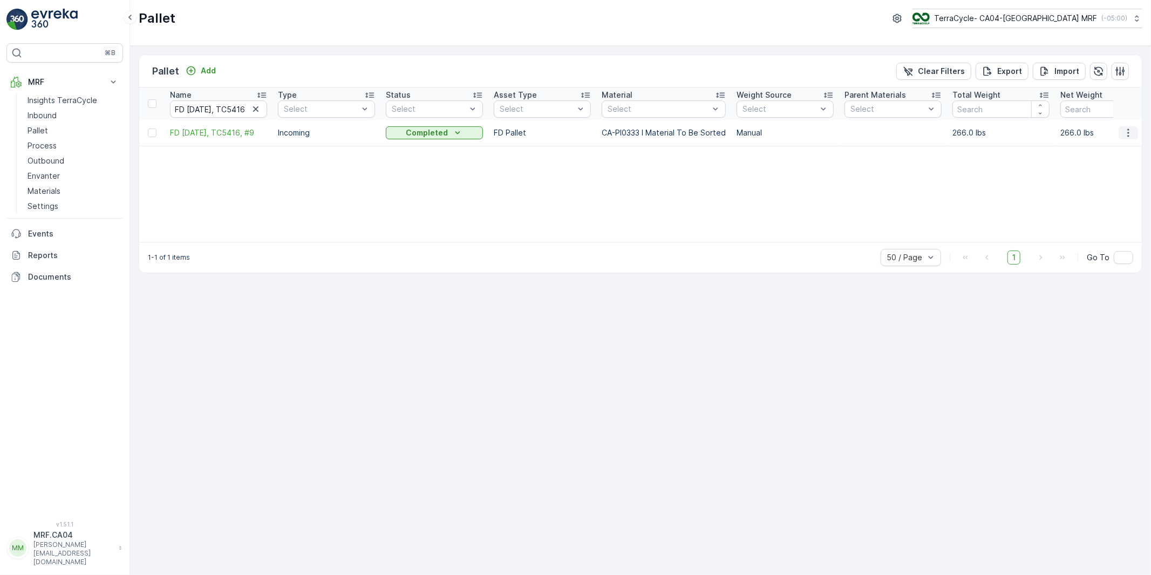
click at [1126, 129] on icon "button" at bounding box center [1128, 132] width 11 height 11
click at [1091, 165] on span "Edit Pallet" at bounding box center [1102, 164] width 37 height 11
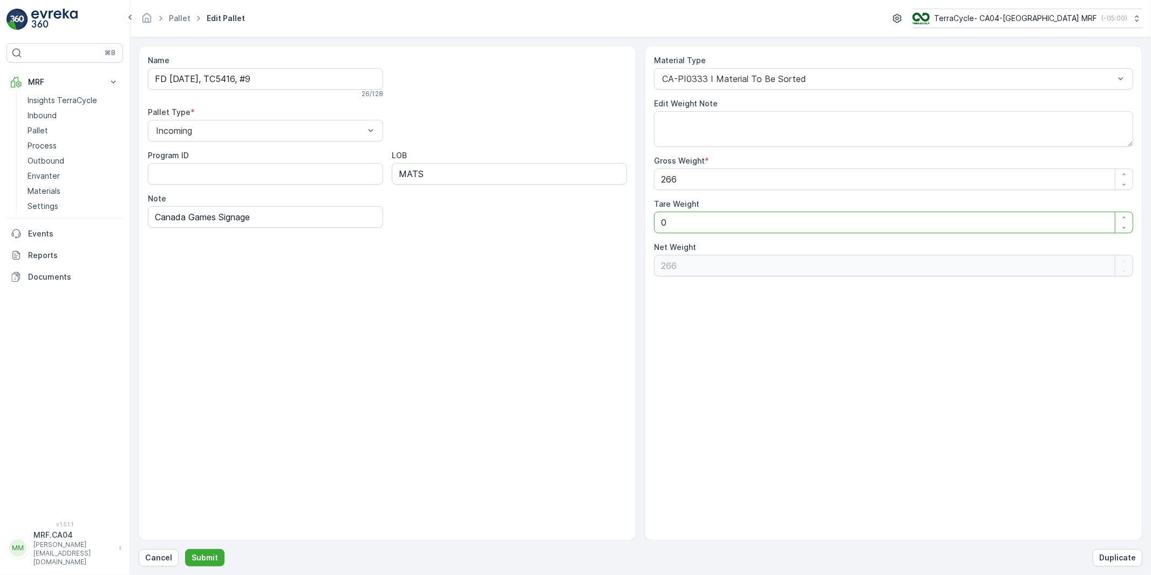
click at [678, 225] on Weight "0" at bounding box center [893, 222] width 479 height 22
click at [615, 219] on div "Name FD [DATE], TC5416, #9 26 / 128 Pallet Type * Incoming Program ID LOB MATS …" at bounding box center [640, 293] width 1003 height 494
type Weight "3"
type Weight "263"
type Weight "30"
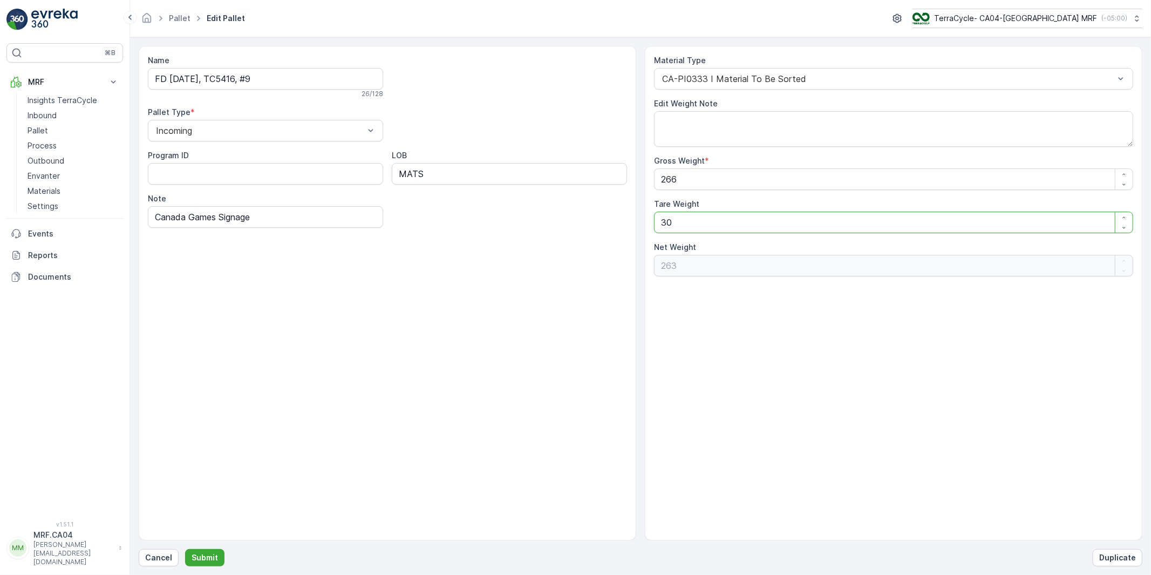
type Weight "236"
type Weight "30"
click at [210, 557] on p "Submit" at bounding box center [205, 557] width 26 height 11
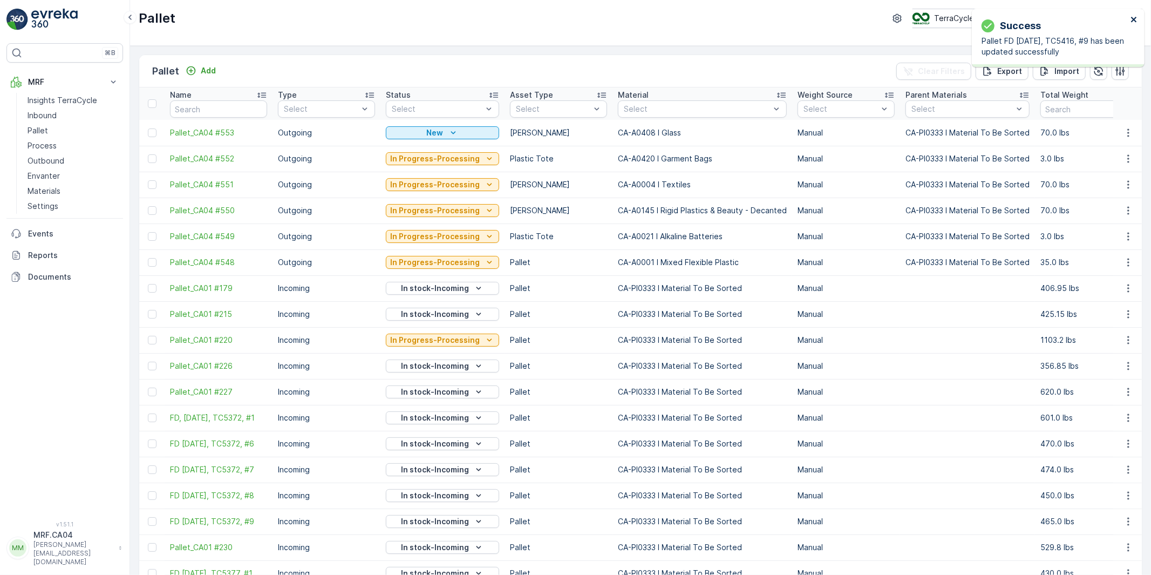
click at [1133, 18] on icon "close" at bounding box center [1133, 19] width 5 height 5
click at [213, 111] on input "text" at bounding box center [218, 108] width 97 height 17
paste input "FD [DATE], TC5416, #10"
type input "FD [DATE], TC5416, #10"
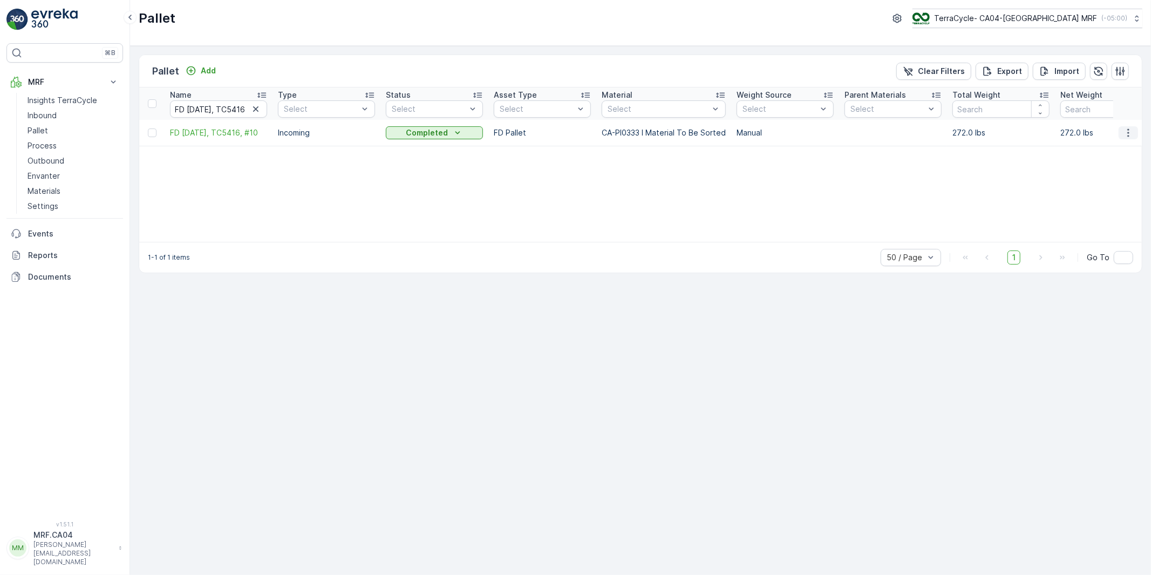
click at [1126, 131] on icon "button" at bounding box center [1128, 132] width 11 height 11
click at [1094, 164] on span "Edit Pallet" at bounding box center [1102, 164] width 37 height 11
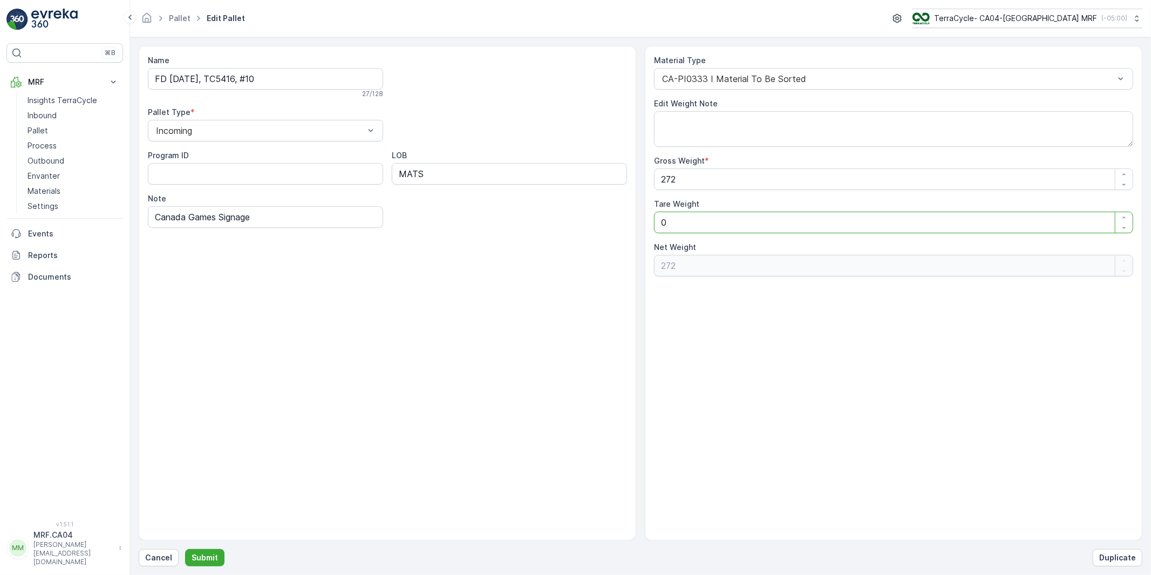
drag, startPoint x: 659, startPoint y: 226, endPoint x: 630, endPoint y: 227, distance: 29.2
click at [630, 227] on div "Name FD [DATE], TC5416, #10 27 / 128 Pallet Type * Incoming Program ID LOB MATS…" at bounding box center [640, 293] width 1003 height 494
type Weight "3"
type Weight "269"
type Weight "30"
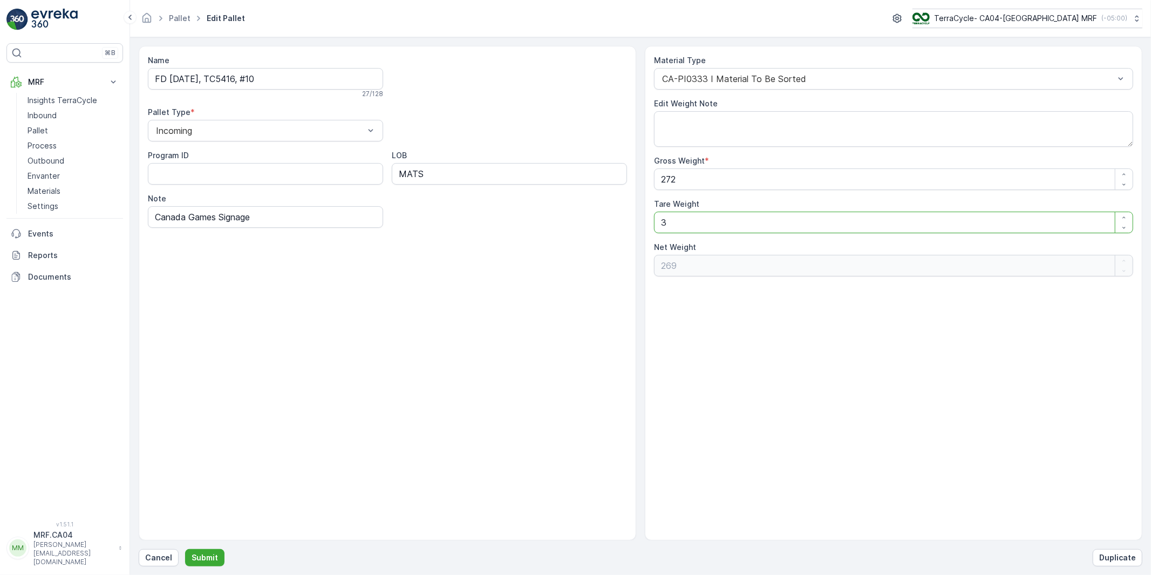
type Weight "242"
type Weight "30"
click at [200, 550] on button "Submit" at bounding box center [204, 557] width 39 height 17
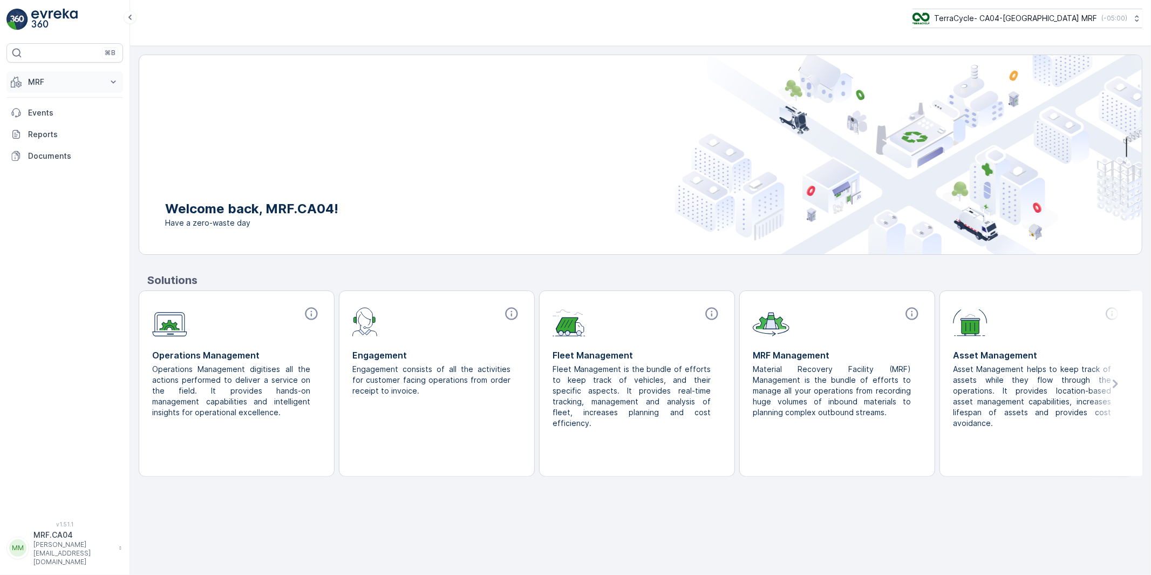
click at [35, 84] on p "MRF" at bounding box center [64, 82] width 73 height 11
click at [41, 131] on p "Pallet" at bounding box center [38, 130] width 21 height 11
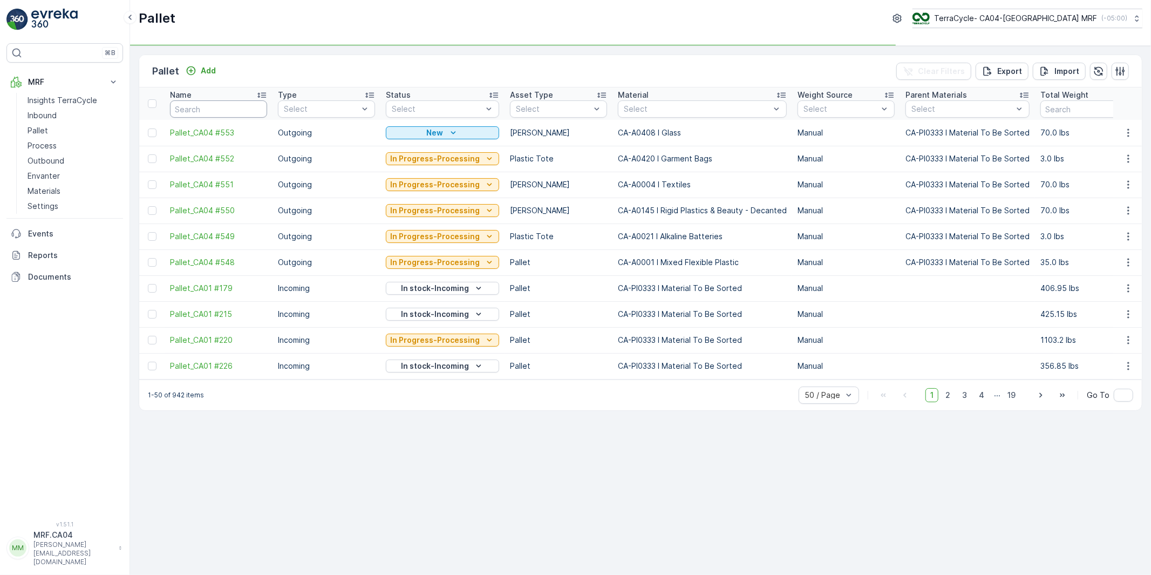
click at [199, 108] on input "text" at bounding box center [218, 108] width 97 height 17
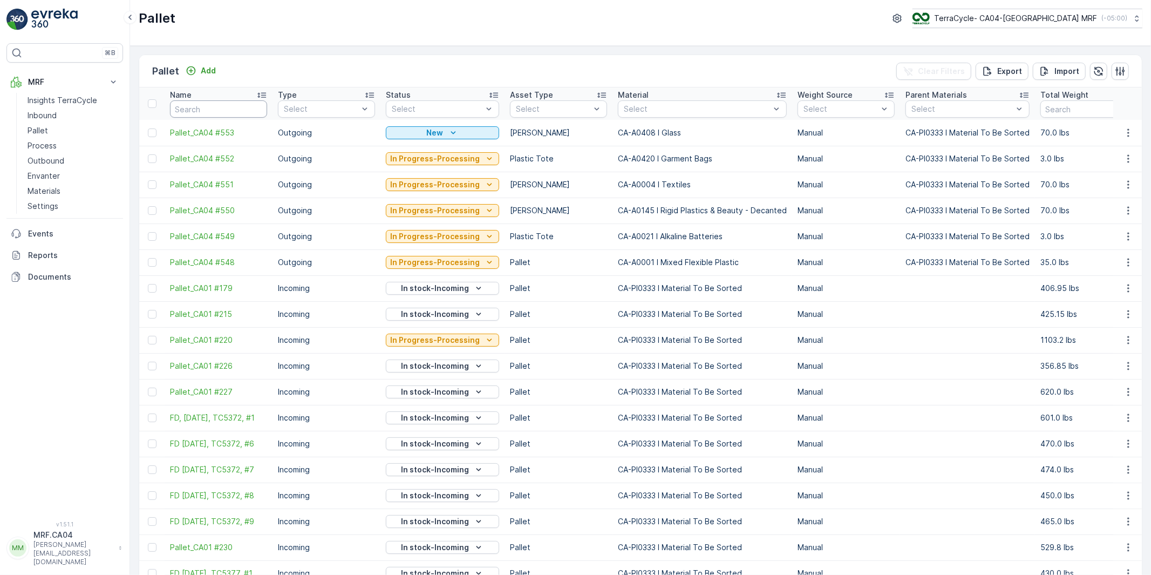
click at [206, 106] on input "text" at bounding box center [218, 108] width 97 height 17
type input "5409"
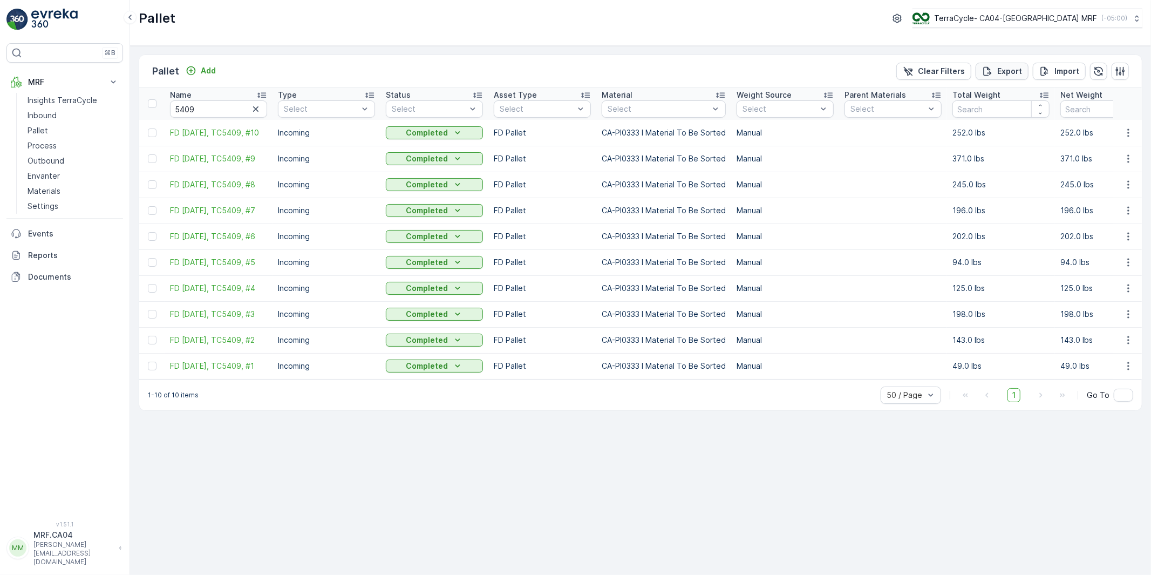
click at [1013, 70] on p "Export" at bounding box center [1009, 71] width 25 height 11
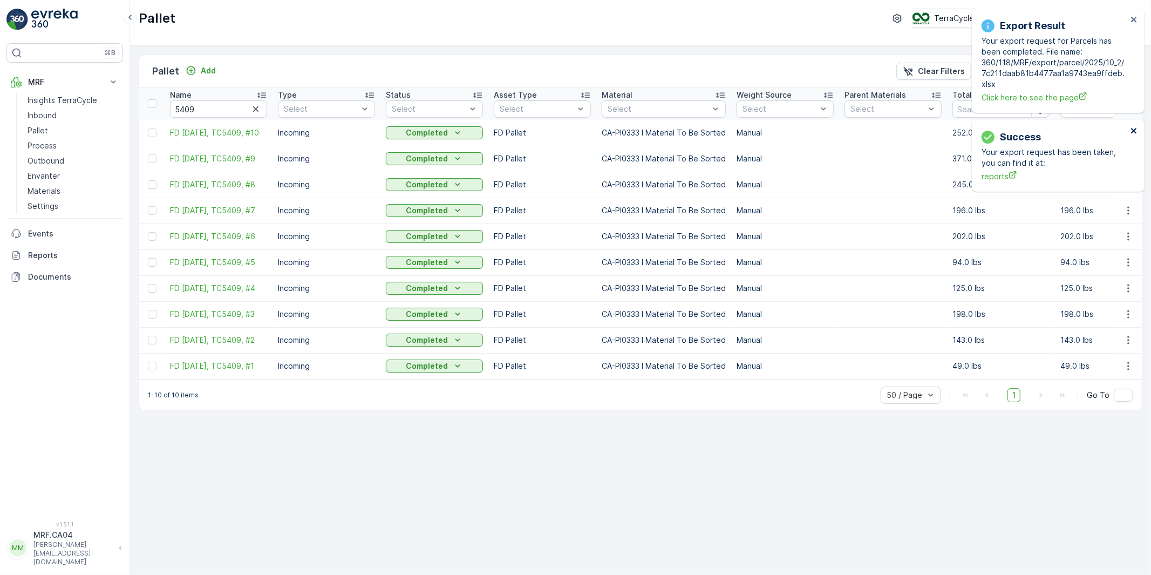
click at [1135, 128] on icon "close" at bounding box center [1134, 130] width 8 height 9
click at [1131, 22] on icon "close" at bounding box center [1133, 19] width 5 height 5
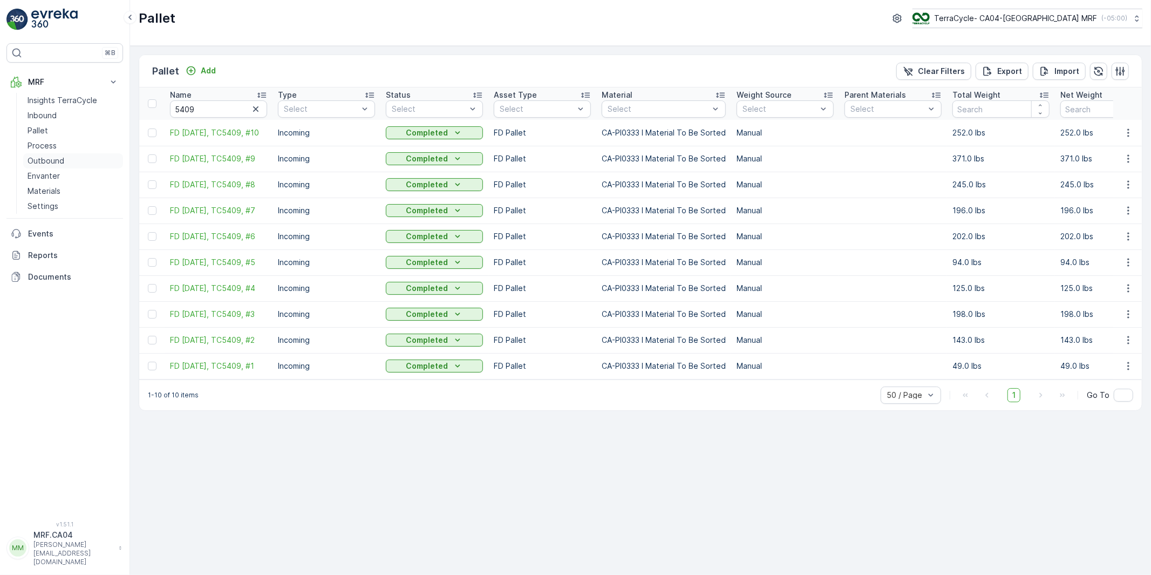
click at [41, 158] on p "Outbound" at bounding box center [46, 160] width 37 height 11
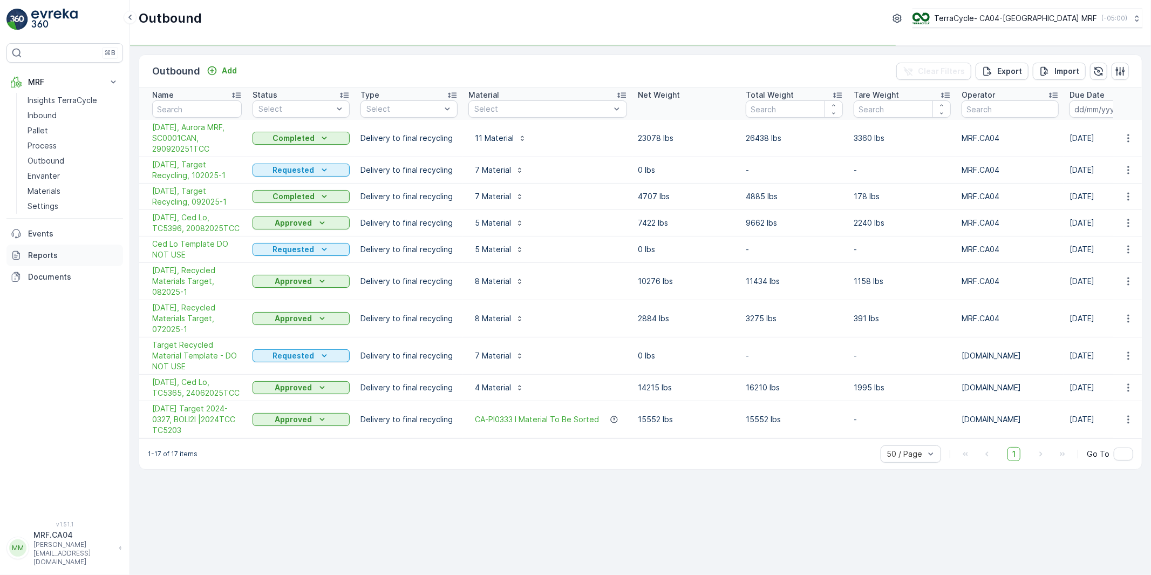
click at [38, 252] on p "Reports" at bounding box center [73, 255] width 91 height 11
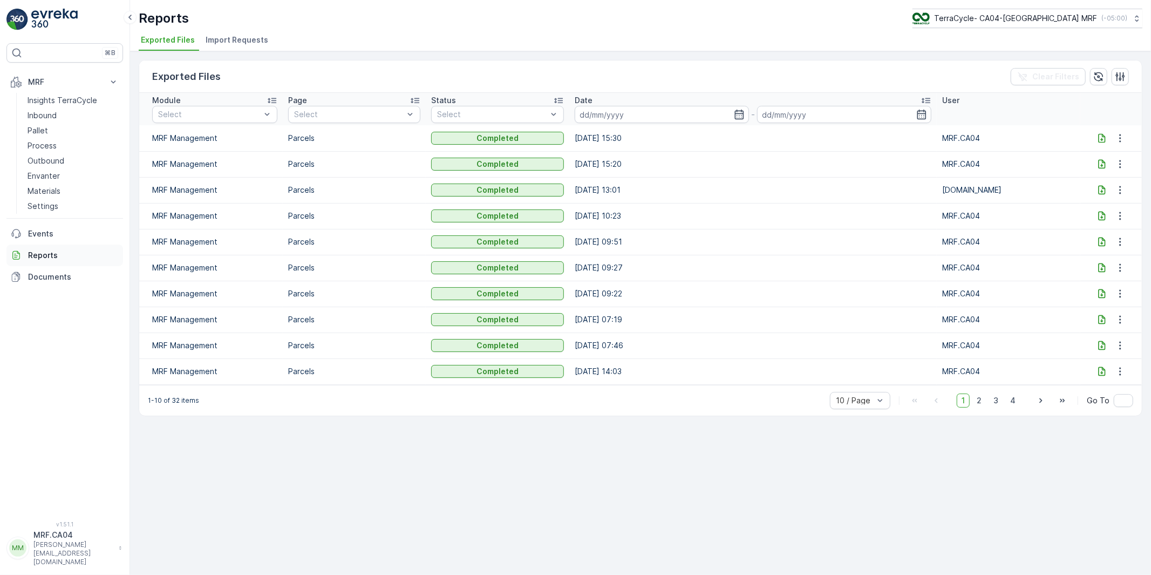
click at [41, 252] on p "Reports" at bounding box center [73, 255] width 91 height 11
click at [1102, 137] on icon at bounding box center [1101, 138] width 11 height 11
